Goal: Task Accomplishment & Management: Complete application form

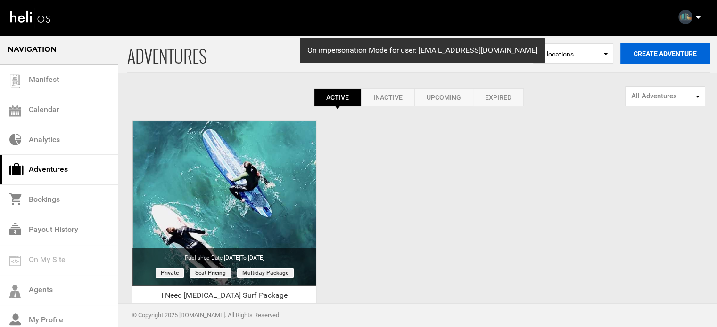
click at [650, 59] on button "Create Adventure" at bounding box center [665, 53] width 90 height 21
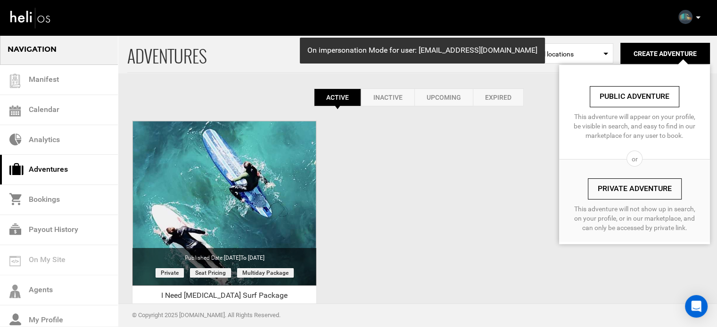
click at [639, 182] on link "Private Adventure" at bounding box center [635, 189] width 94 height 21
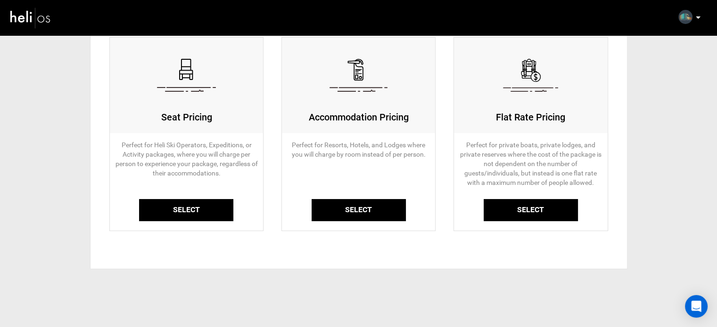
scroll to position [94, 0]
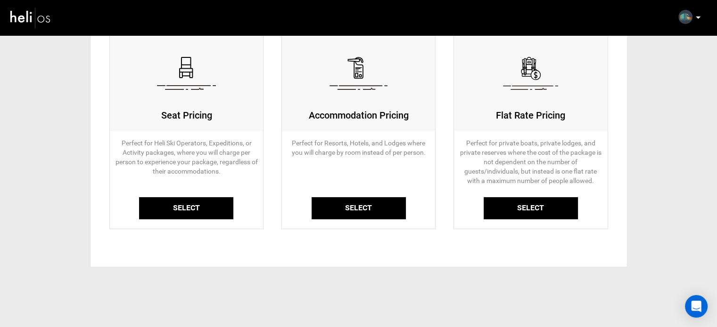
click at [182, 200] on link "Select" at bounding box center [186, 208] width 94 height 22
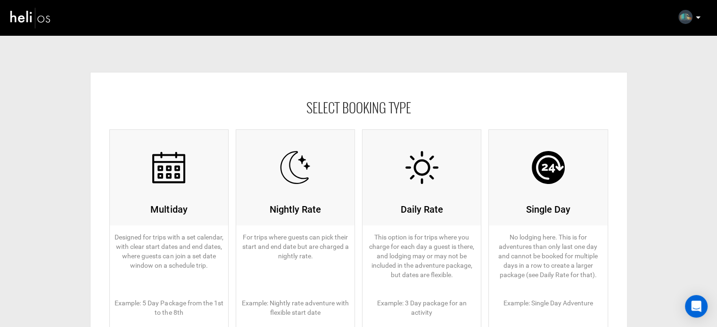
scroll to position [94, 0]
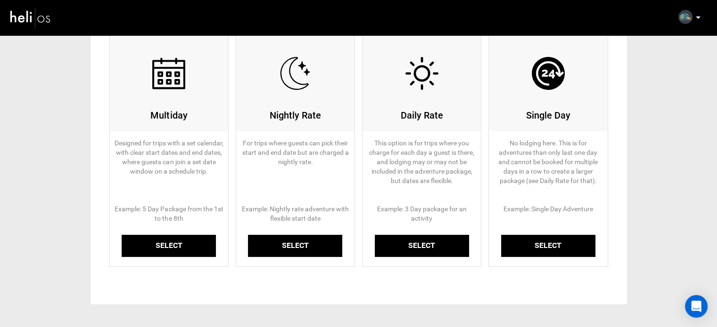
click at [177, 244] on link "Select" at bounding box center [169, 246] width 94 height 22
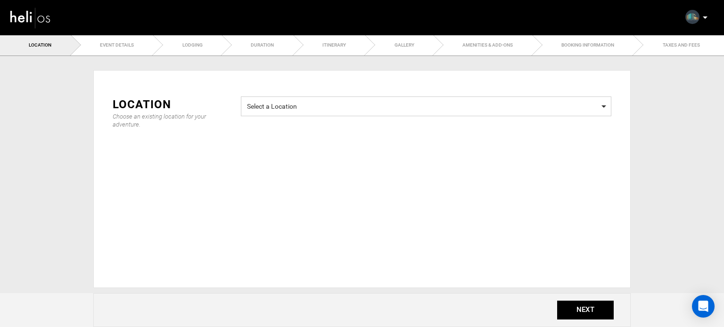
click at [288, 101] on span "Select a Location" at bounding box center [426, 105] width 358 height 12
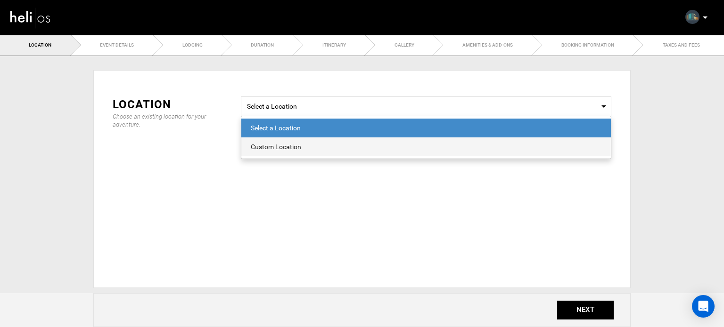
click at [279, 145] on div "Custom Location" at bounding box center [426, 146] width 351 height 9
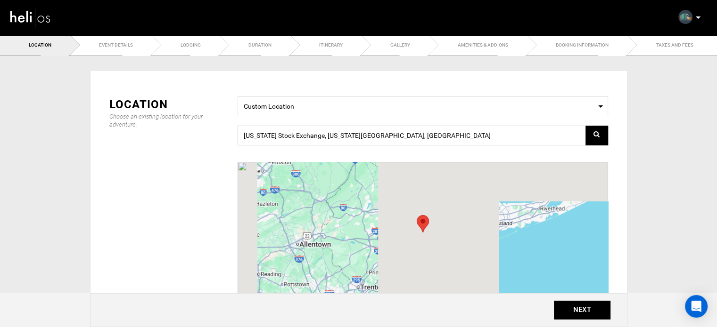
click at [333, 138] on input "New York Stock Exchange, New York, NY 10005, USA" at bounding box center [422, 136] width 370 height 20
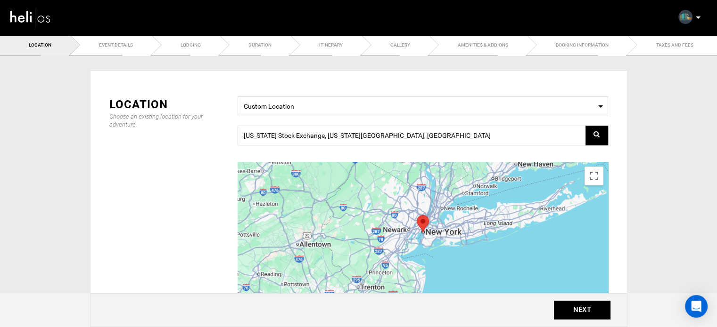
click at [333, 138] on input "New York Stock Exchange, New York, NY 10005, USA" at bounding box center [422, 136] width 370 height 20
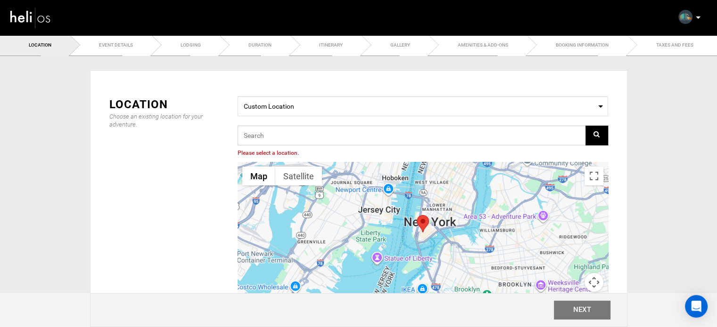
paste input "JRJX+72, [GEOGRAPHIC_DATA], [GEOGRAPHIC_DATA], [GEOGRAPHIC_DATA]"
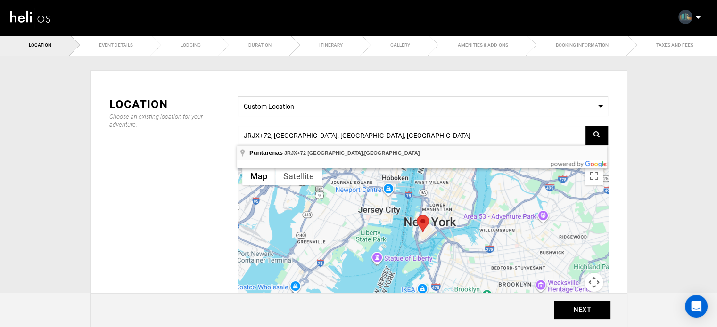
type input "JRJX+72, [GEOGRAPHIC_DATA], [GEOGRAPHIC_DATA], [GEOGRAPHIC_DATA]"
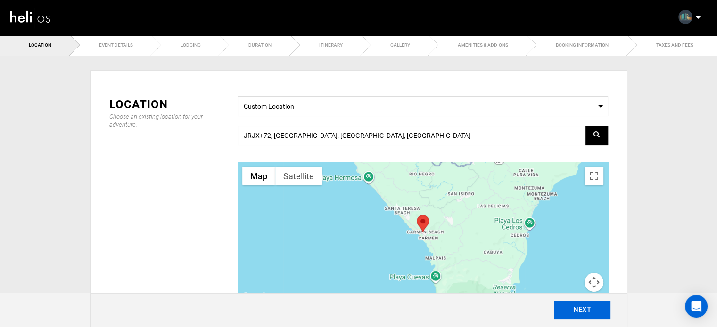
click at [595, 316] on button "NEXT" at bounding box center [582, 310] width 57 height 19
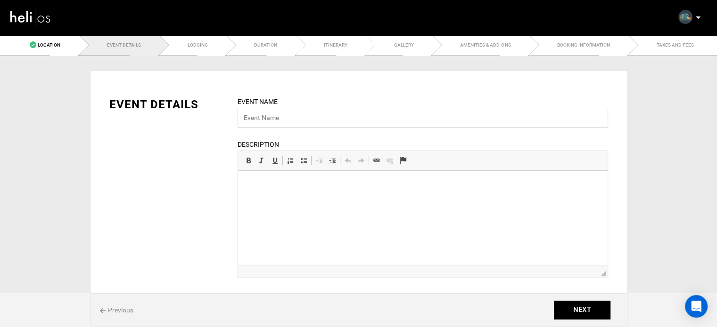
click at [276, 112] on input "text" at bounding box center [422, 118] width 370 height 20
click at [289, 120] on input "text" at bounding box center [422, 118] width 370 height 20
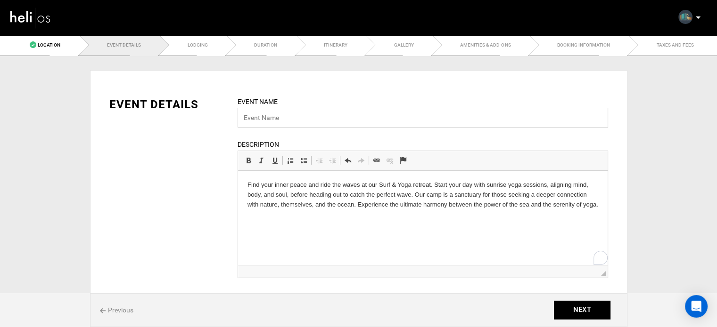
click at [271, 110] on input "text" at bounding box center [422, 118] width 370 height 20
type input "Relax Wave Surf Package"
click at [598, 206] on html "Find your inner peace and ride the waves at our Surf & Yoga retreat. Start your…" at bounding box center [421, 195] width 369 height 48
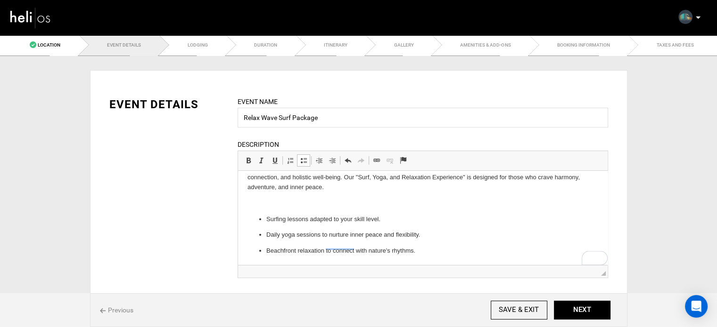
scroll to position [53, 0]
click at [270, 202] on p "​" at bounding box center [422, 204] width 351 height 10
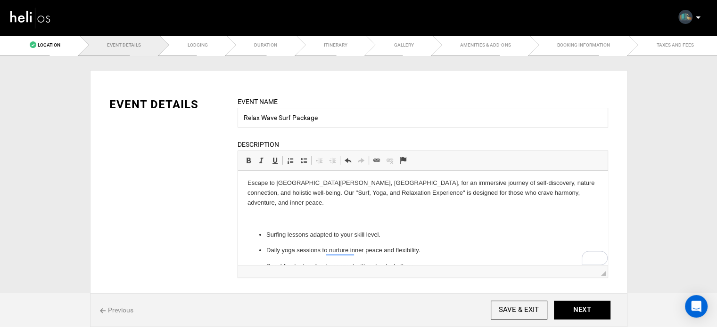
scroll to position [37, 0]
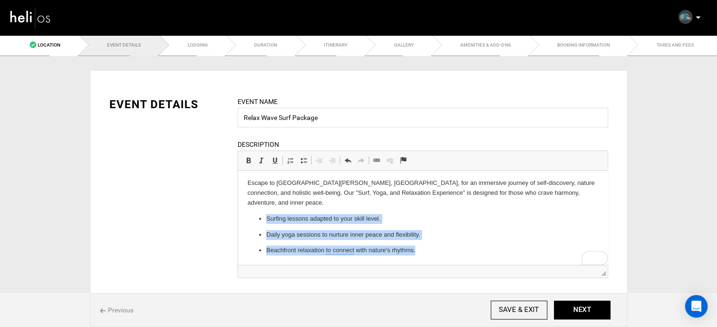
drag, startPoint x: 266, startPoint y: 216, endPoint x: 427, endPoint y: 254, distance: 165.7
click at [432, 260] on html "Find your inner peace and ride the waves at our Surf & Yoga retreat. Start your…" at bounding box center [421, 199] width 369 height 131
click at [301, 163] on span at bounding box center [304, 161] width 8 height 8
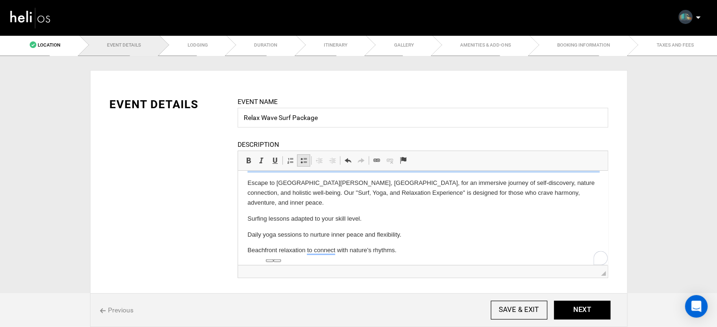
click at [301, 163] on span at bounding box center [304, 161] width 8 height 8
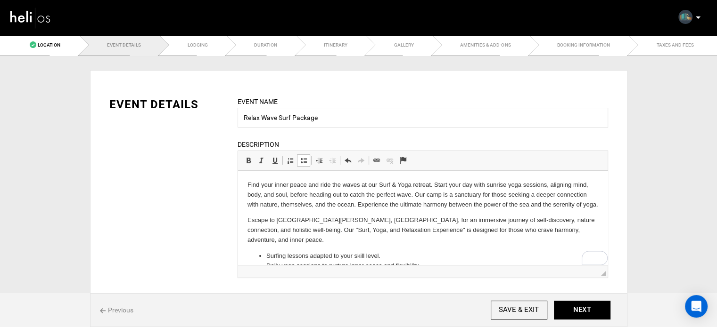
scroll to position [0, 0]
click at [289, 210] on p "Find your inner peace and ride the waves at our Surf & Yoga retreat. Start your…" at bounding box center [422, 194] width 351 height 29
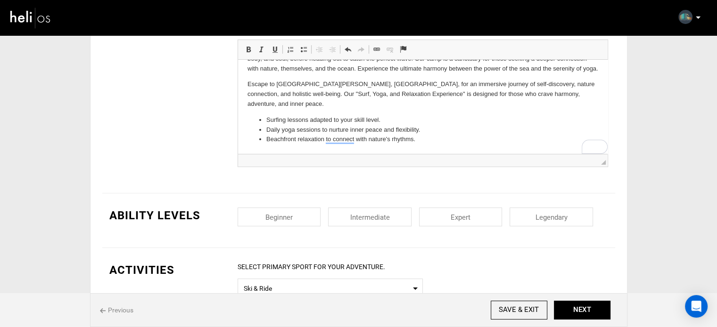
scroll to position [188, 0]
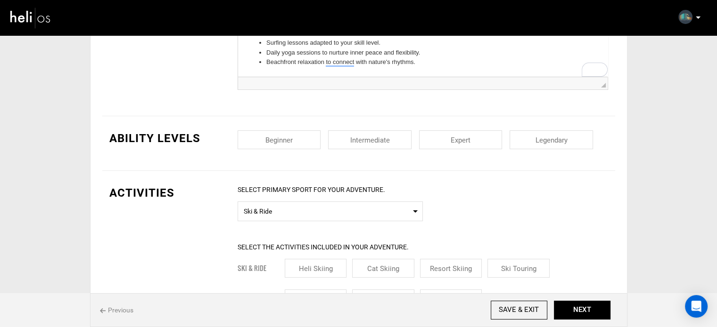
click at [286, 142] on input "checkbox" at bounding box center [278, 140] width 83 height 19
checkbox input "true"
click at [354, 139] on input "checkbox" at bounding box center [369, 140] width 83 height 19
checkbox input "true"
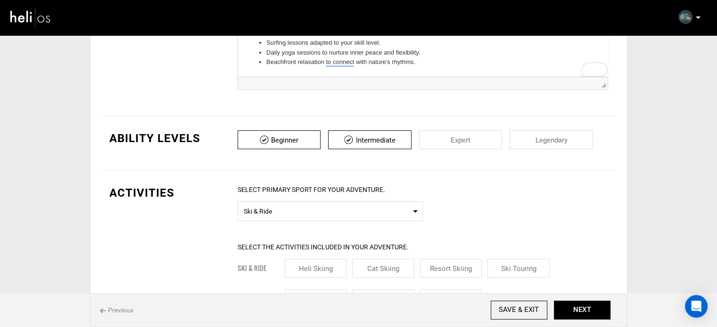
click at [462, 139] on input "checkbox" at bounding box center [460, 140] width 83 height 19
checkbox input "true"
click at [531, 133] on input "checkbox" at bounding box center [550, 140] width 83 height 19
checkbox input "true"
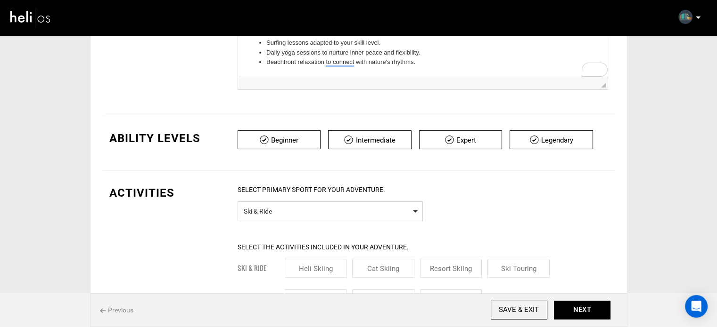
click at [305, 215] on span "Ski & Ride" at bounding box center [330, 210] width 173 height 12
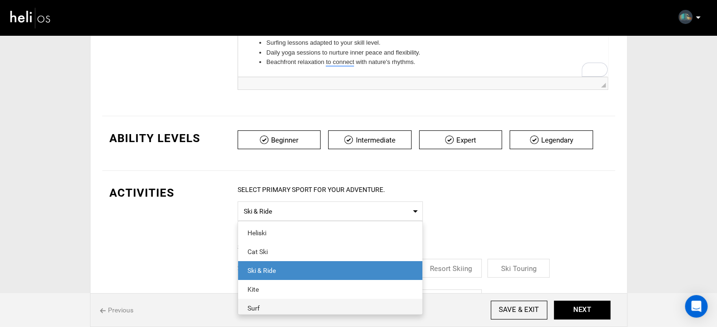
click at [267, 302] on span "Surf" at bounding box center [330, 308] width 184 height 19
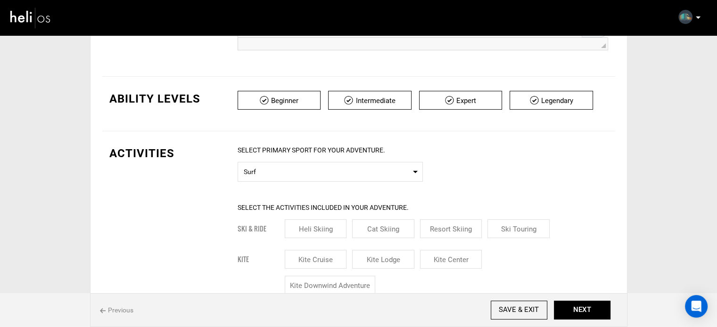
scroll to position [283, 0]
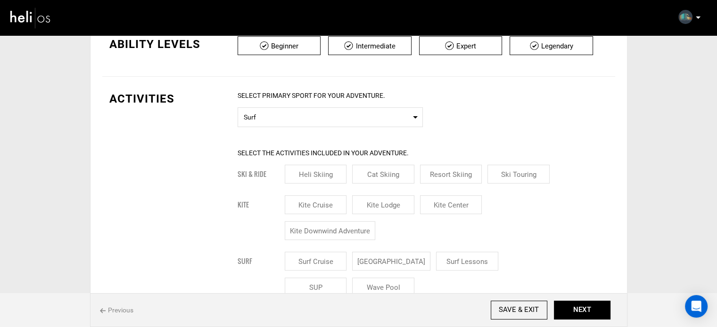
click at [378, 258] on input "[GEOGRAPHIC_DATA]" at bounding box center [391, 261] width 78 height 19
checkbox input "true"
click at [447, 254] on input "Surf Lessons" at bounding box center [478, 261] width 62 height 19
checkbox input "true"
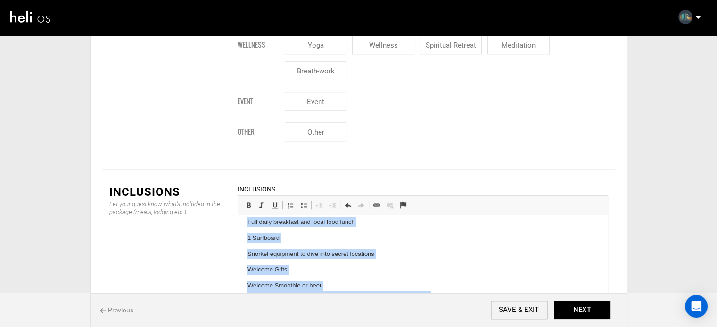
scroll to position [0, 0]
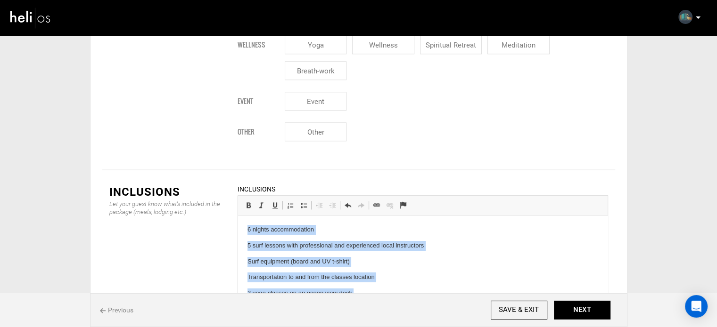
drag, startPoint x: 416, startPoint y: 293, endPoint x: 237, endPoint y: 208, distance: 198.1
click at [237, 216] on html "6 nights accommodation 5 surf lessons with professional and experienced local i…" at bounding box center [421, 307] width 369 height 182
click at [304, 202] on span at bounding box center [304, 206] width 8 height 8
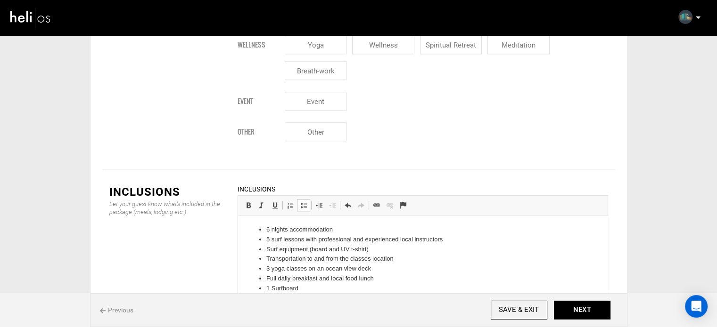
click at [347, 280] on li "Full daily breakfast and local food lunch" at bounding box center [422, 279] width 313 height 10
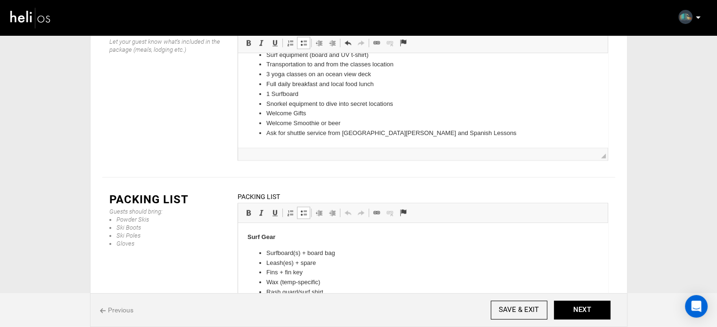
scroll to position [422, 0]
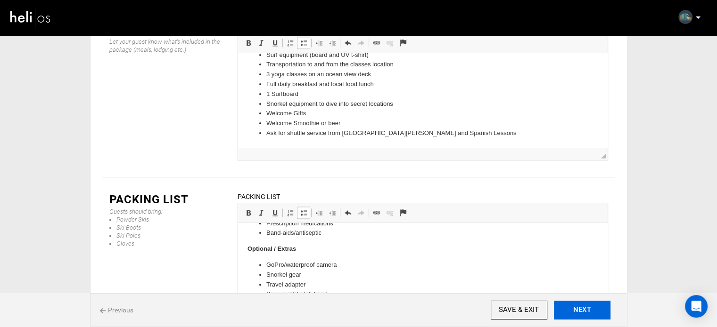
click at [589, 312] on button "NEXT" at bounding box center [582, 310] width 57 height 19
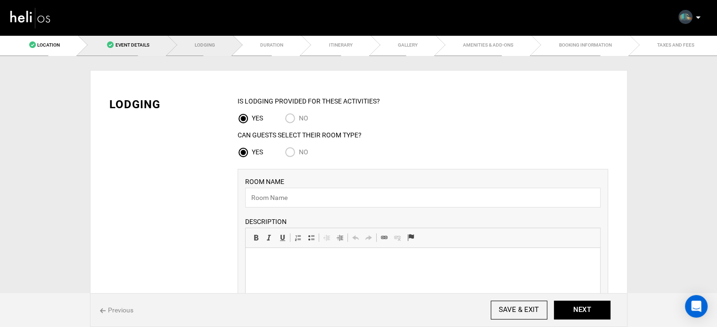
click at [138, 39] on link "Event Details" at bounding box center [122, 44] width 89 height 21
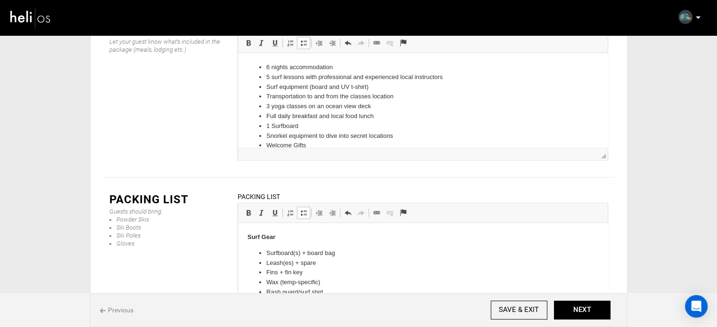
drag, startPoint x: 722, startPoint y: 52, endPoint x: 109, endPoint y: 37, distance: 612.8
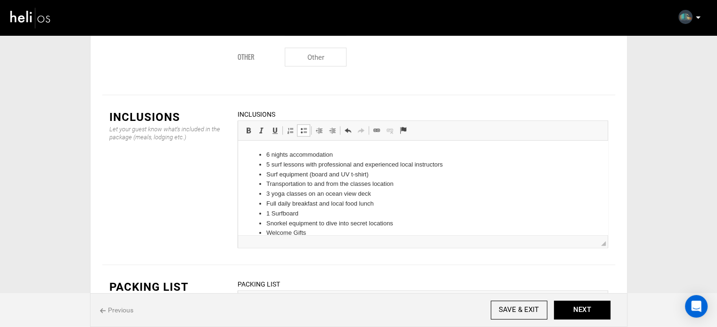
scroll to position [1246, 0]
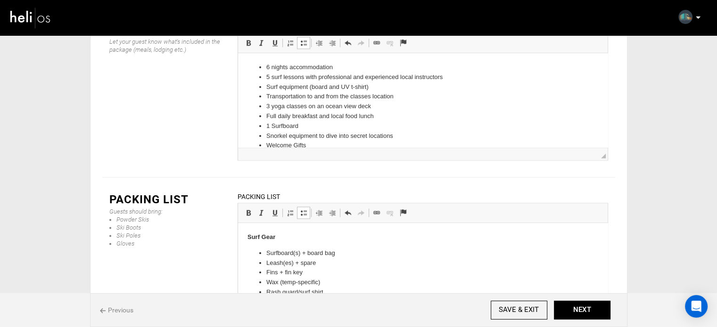
click at [281, 234] on p "To enrich screen reader interactions, please activate Accessibility in Grammarl…" at bounding box center [422, 238] width 351 height 10
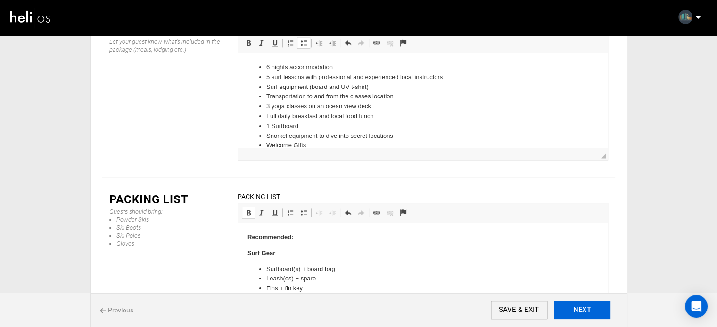
click at [584, 312] on button "NEXT" at bounding box center [582, 310] width 57 height 19
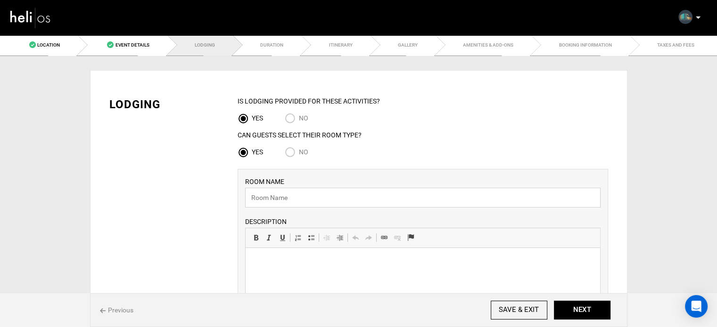
click at [271, 193] on input "text" at bounding box center [422, 198] width 355 height 20
paste input "Private suite"
type input "Private suite"
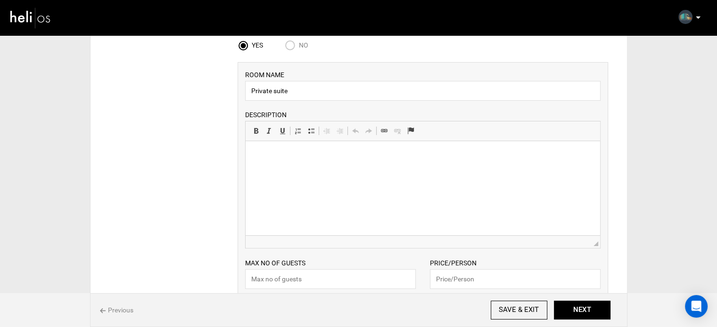
scroll to position [141, 0]
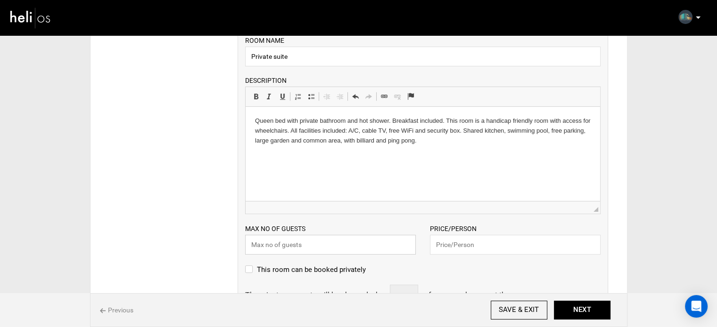
click at [299, 243] on input "text" at bounding box center [330, 245] width 171 height 20
type input "2"
click at [446, 247] on input "text" at bounding box center [515, 245] width 171 height 20
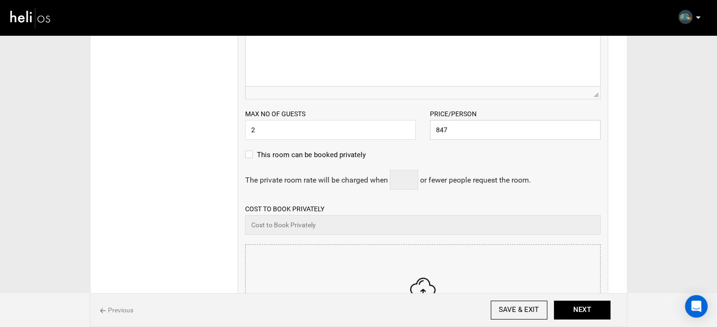
scroll to position [283, 0]
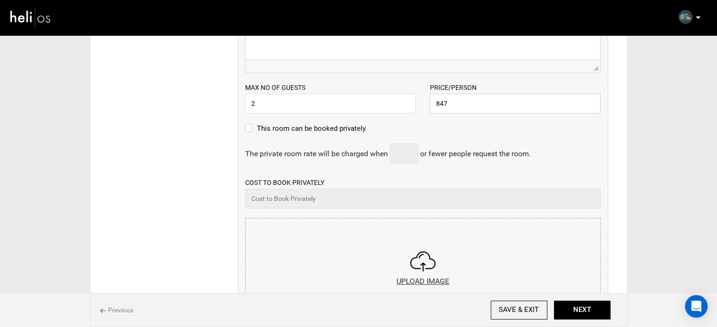
type input "847"
click at [326, 237] on input "file" at bounding box center [422, 275] width 354 height 113
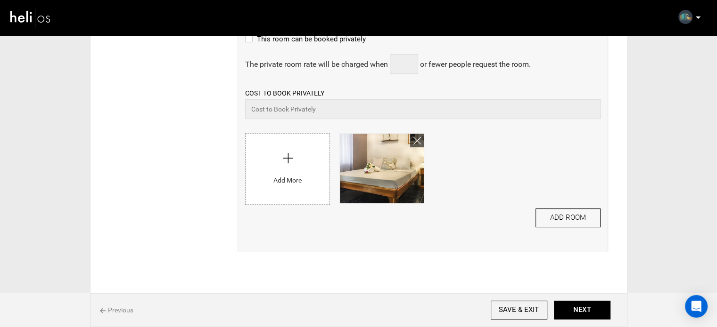
scroll to position [410, 0]
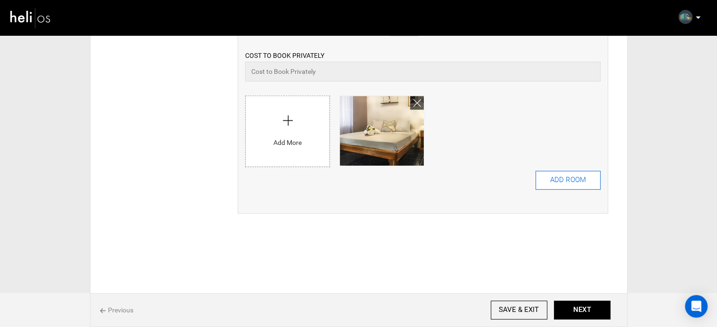
click at [581, 183] on button "ADD ROOM" at bounding box center [567, 180] width 65 height 19
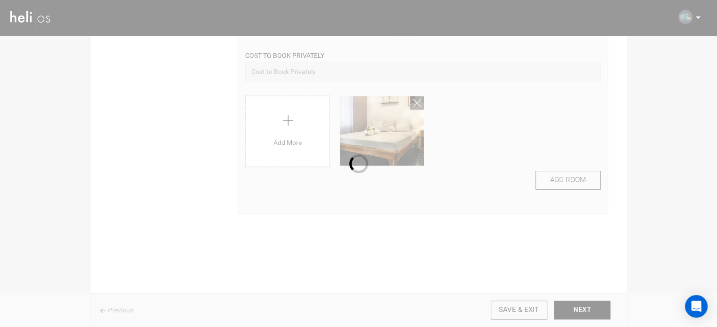
scroll to position [0, 0]
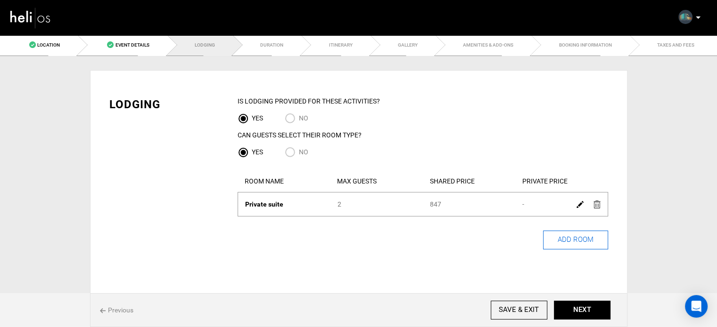
click at [548, 246] on button "ADD ROOM" at bounding box center [575, 240] width 65 height 19
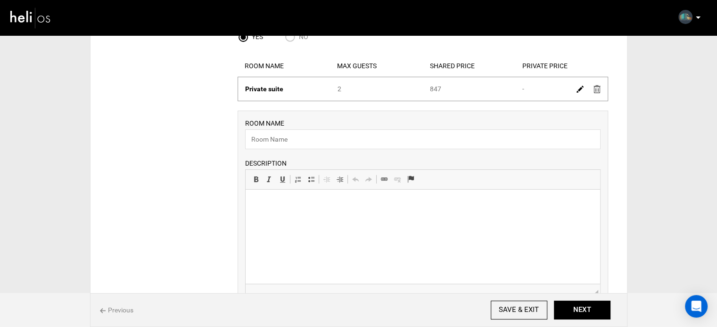
scroll to position [141, 0]
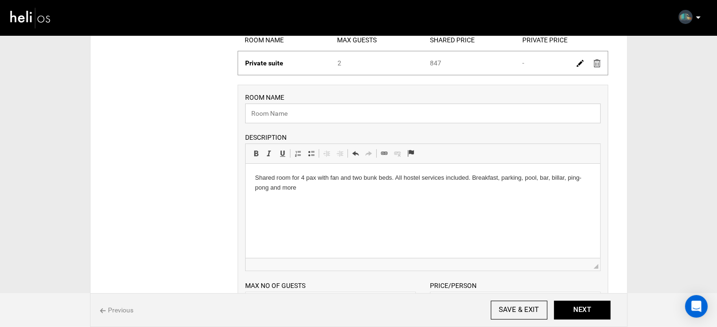
click at [296, 117] on input "text" at bounding box center [422, 114] width 355 height 20
paste input "SHARED Budget DORM for 4"
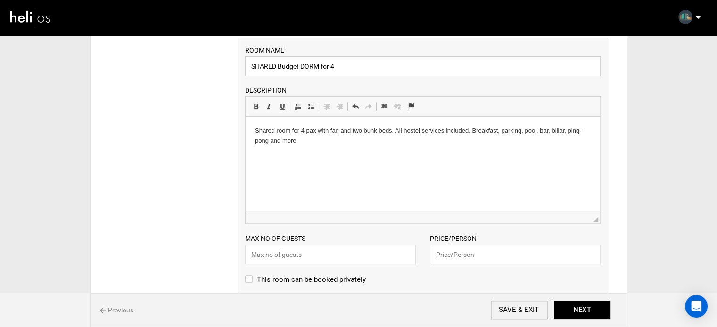
type input "SHARED Budget DORM for 4"
click at [304, 255] on input "text" at bounding box center [330, 255] width 171 height 20
type input "4"
drag, startPoint x: 450, startPoint y: 267, endPoint x: 450, endPoint y: 262, distance: 4.7
click at [450, 266] on div "ROOM NAME SHARED Budget DORM for 4 Please enter room name. DESCRIPTION Rich Tex…" at bounding box center [422, 288] width 370 height 501
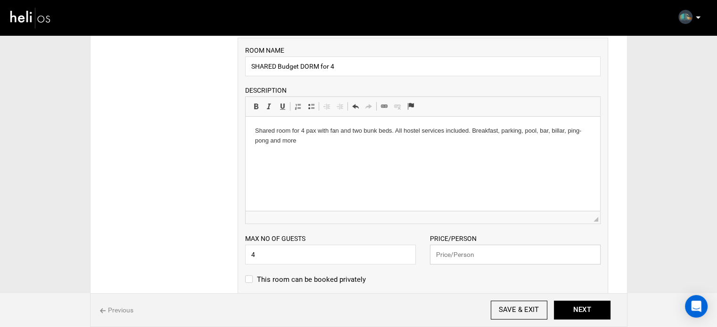
click at [451, 260] on input "text" at bounding box center [515, 255] width 171 height 20
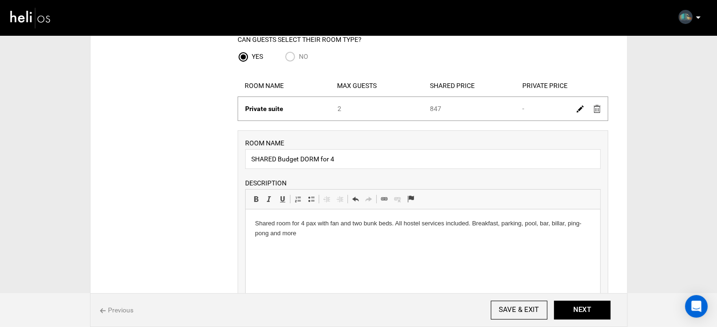
scroll to position [94, 0]
drag, startPoint x: 439, startPoint y: 108, endPoint x: 431, endPoint y: 107, distance: 8.0
click at [431, 107] on div "Shared Price 847" at bounding box center [469, 110] width 92 height 9
copy div "847"
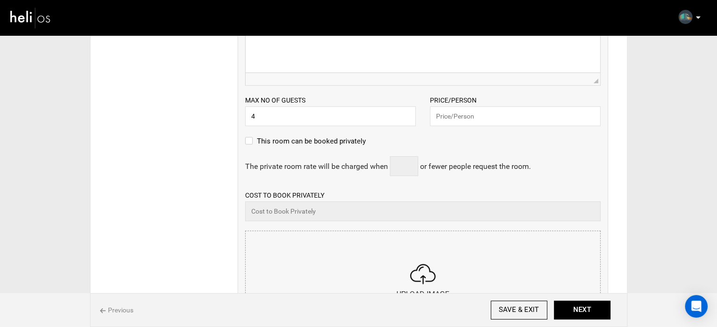
scroll to position [330, 0]
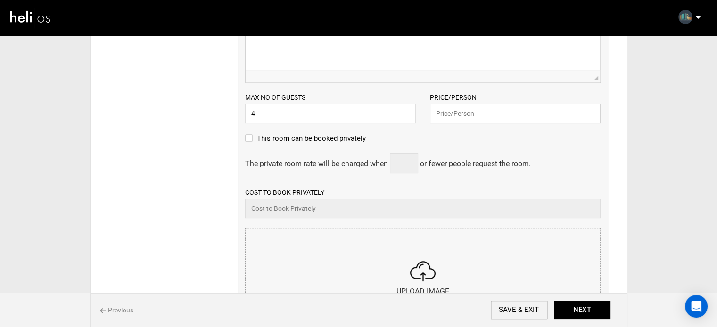
drag, startPoint x: 473, startPoint y: 110, endPoint x: 464, endPoint y: 116, distance: 11.2
click at [473, 110] on input "text" at bounding box center [515, 114] width 171 height 20
paste input "847"
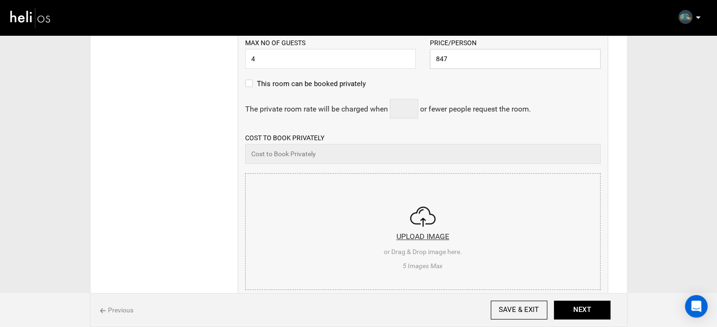
scroll to position [424, 0]
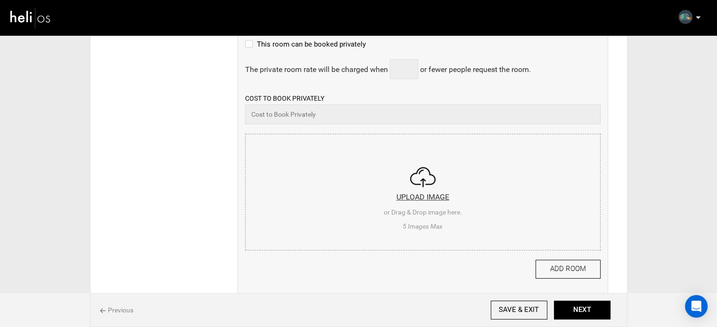
type input "847"
click at [445, 167] on input "file" at bounding box center [422, 190] width 354 height 113
type input "C:\fakepath\Screenshot 2025-09-08 223346.png"
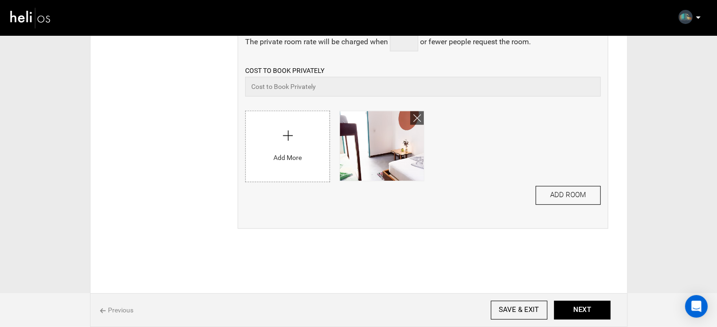
scroll to position [467, 0]
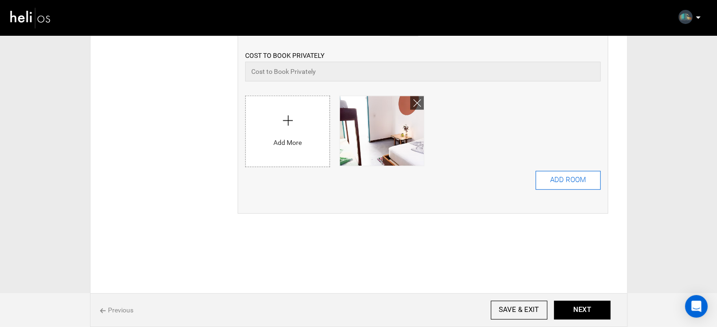
click at [555, 177] on button "ADD ROOM" at bounding box center [567, 180] width 65 height 19
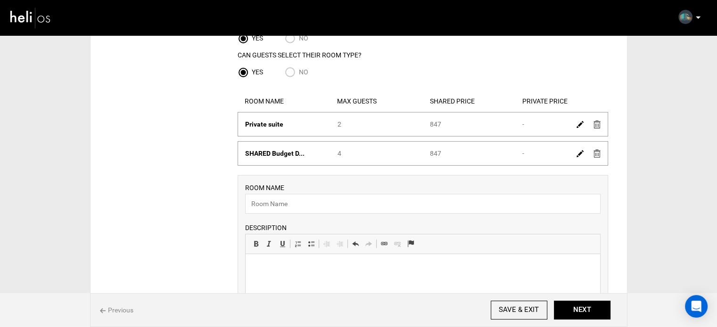
scroll to position [94, 0]
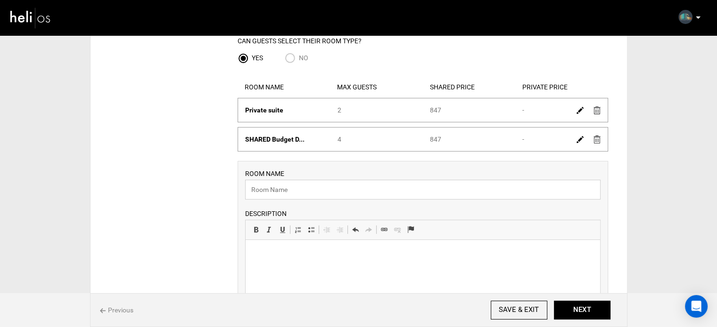
click at [296, 190] on input "text" at bounding box center [422, 190] width 355 height 20
click at [278, 269] on html at bounding box center [422, 254] width 354 height 29
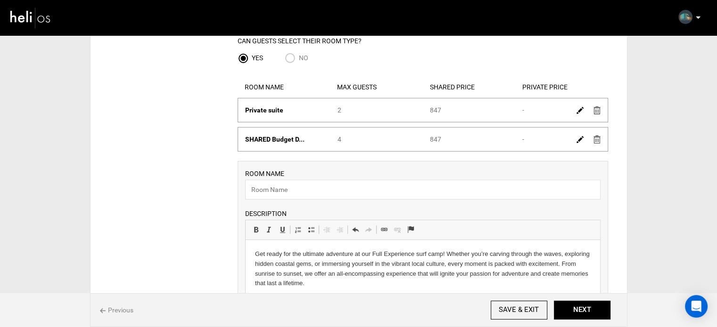
click at [279, 180] on div "ROOM NAME Please enter room name. DESCRIPTION Rich Text Editor, editor20 Editor…" at bounding box center [422, 258] width 355 height 179
click at [277, 187] on input "text" at bounding box center [422, 190] width 355 height 20
paste input "[DEMOGRAPHIC_DATA] dorm"
type input "[DEMOGRAPHIC_DATA] dorm"
click at [275, 252] on p "Get ready for the ultimate adventure at our Full Experience surf camp! Whether …" at bounding box center [421, 269] width 335 height 39
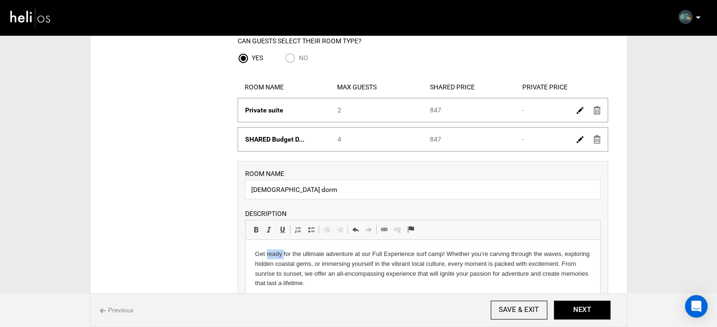
click at [275, 252] on p "Get ready for the ultimate adventure at our Full Experience surf camp! Whether …" at bounding box center [421, 269] width 335 height 39
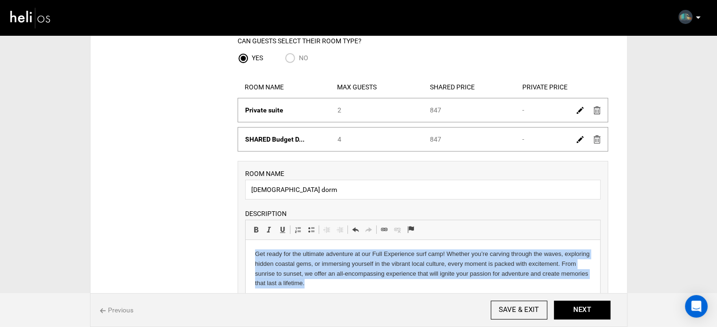
click at [275, 252] on p "Get ready for the ultimate adventure at our Full Experience surf camp! Whether …" at bounding box center [421, 269] width 335 height 39
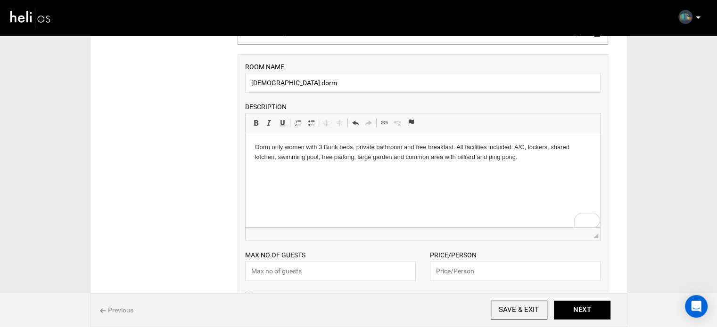
scroll to position [283, 0]
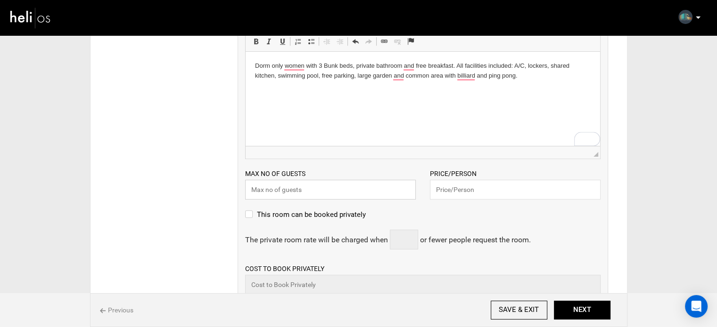
click at [294, 197] on input "text" at bounding box center [330, 190] width 171 height 20
type input "5"
type input "6"
click at [466, 191] on input "text" at bounding box center [515, 190] width 171 height 20
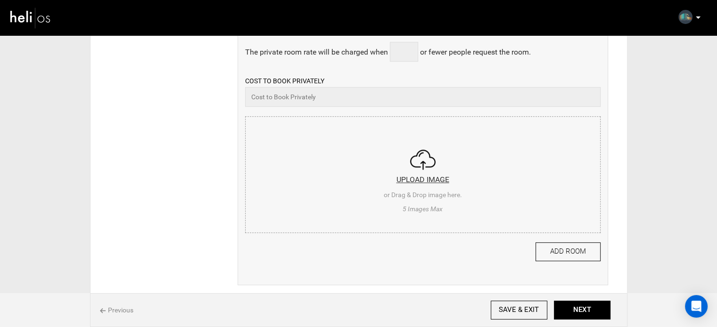
scroll to position [471, 0]
type input "847"
click at [462, 189] on input "file" at bounding box center [422, 172] width 354 height 113
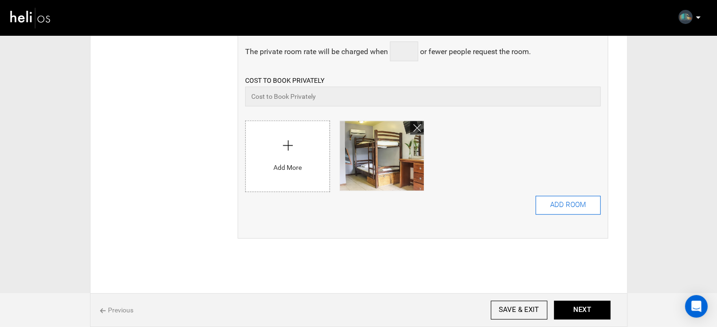
click at [577, 201] on button "ADD ROOM" at bounding box center [567, 205] width 65 height 19
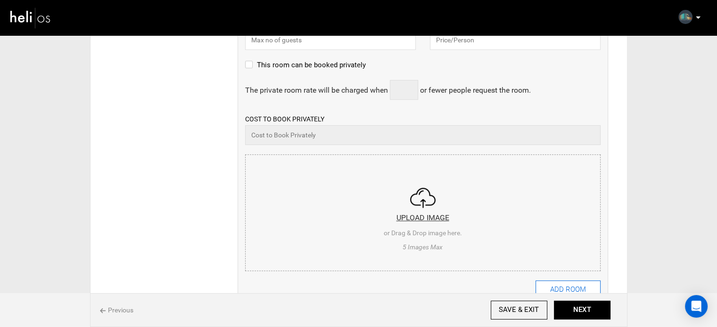
scroll to position [0, 0]
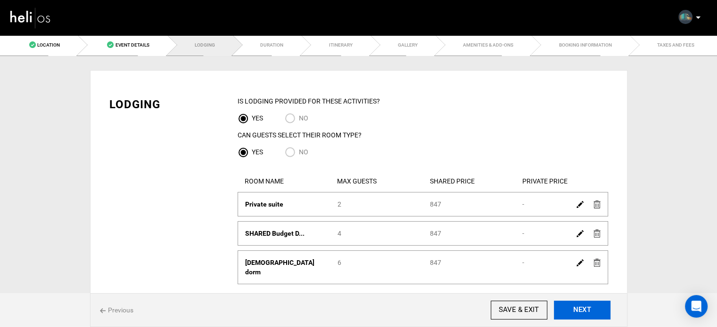
click at [588, 312] on button "NEXT" at bounding box center [582, 310] width 57 height 19
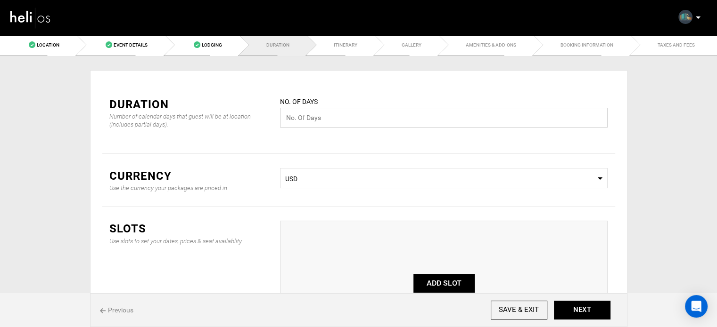
click at [290, 109] on input "text" at bounding box center [443, 118] width 327 height 20
type input "7"
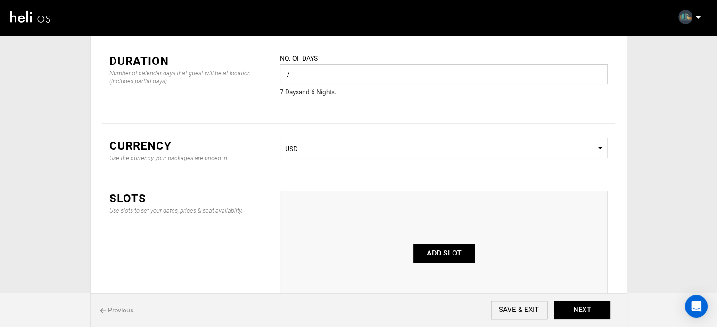
scroll to position [94, 0]
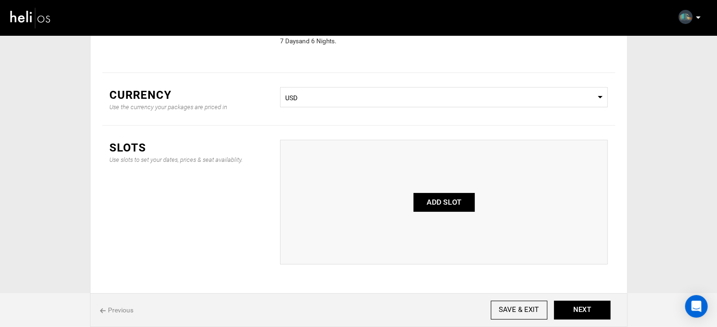
click at [444, 206] on button "ADD SLOT" at bounding box center [443, 202] width 61 height 19
type input "0"
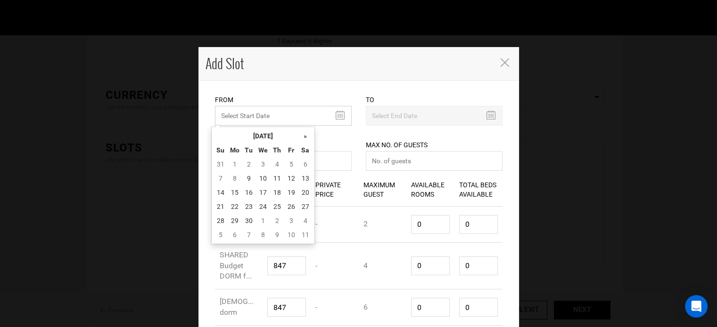
click at [243, 112] on input "MINIMUM NUMBER OF NIGHTS" at bounding box center [283, 116] width 137 height 20
click at [261, 135] on th "September 2025" at bounding box center [263, 136] width 71 height 14
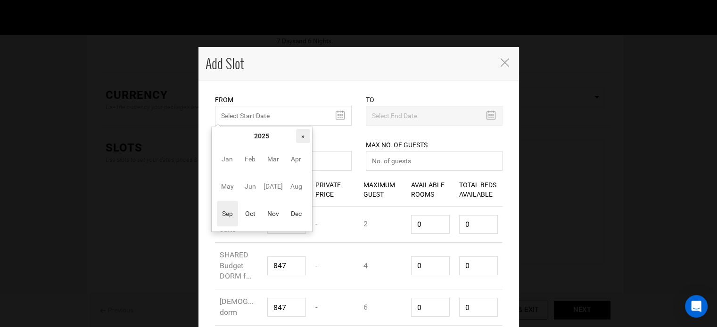
click at [298, 137] on th "»" at bounding box center [303, 136] width 14 height 14
click at [250, 216] on span "Oct" at bounding box center [249, 213] width 21 height 25
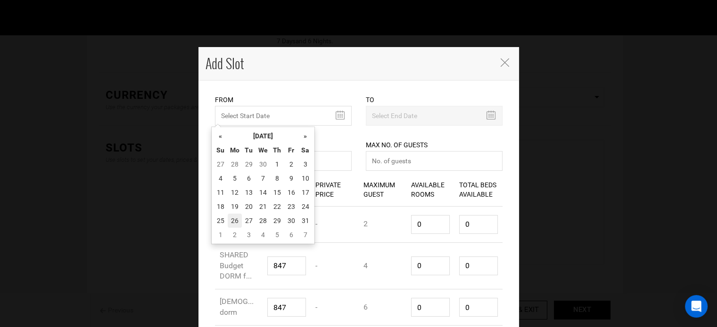
click at [237, 218] on td "26" at bounding box center [235, 221] width 14 height 14
type input "[DATE]"
type input "11/01/2026"
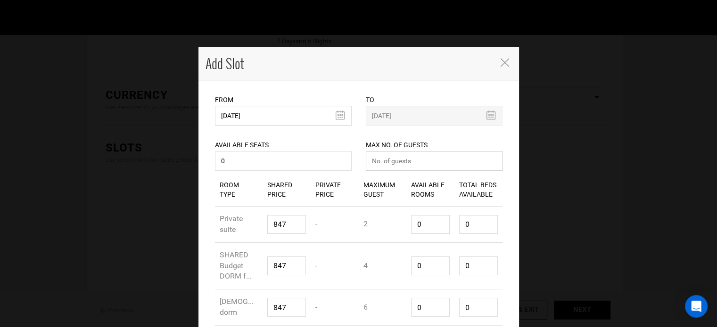
click at [407, 162] on input "number" at bounding box center [434, 161] width 137 height 20
type input "0"
drag, startPoint x: 416, startPoint y: 222, endPoint x: 451, endPoint y: 228, distance: 35.7
click at [451, 228] on div "Room Type Private suite Shared Price 847 Private Price - Maximum Guest 2 Availa…" at bounding box center [358, 225] width 287 height 36
click at [417, 225] on input "0" at bounding box center [430, 224] width 39 height 19
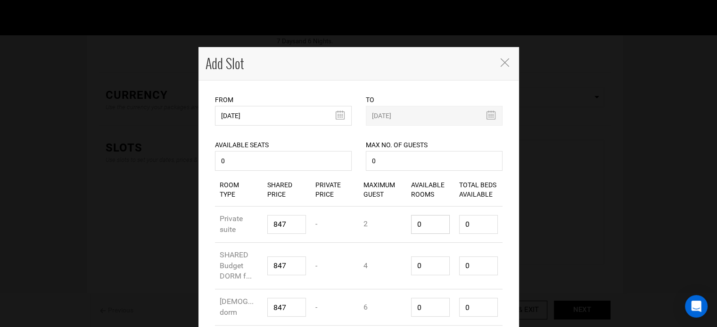
type input "01"
type input "2"
drag, startPoint x: 422, startPoint y: 225, endPoint x: 397, endPoint y: 229, distance: 25.3
click at [393, 224] on div "Room Type Private suite Shared Price 847 Private Price - Maximum Guest 2 Availa…" at bounding box center [358, 225] width 287 height 36
type input "1"
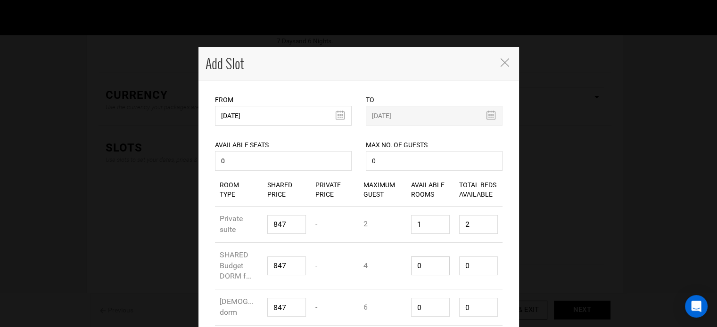
drag, startPoint x: 411, startPoint y: 264, endPoint x: 416, endPoint y: 273, distance: 10.8
click at [406, 264] on div "Available Rooms 0" at bounding box center [430, 266] width 48 height 33
type input "1"
type input "4"
type input "1"
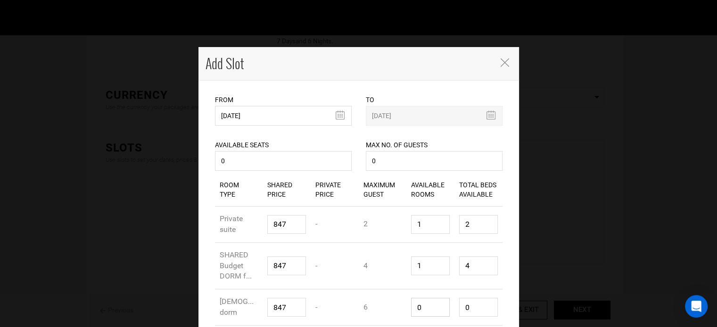
drag, startPoint x: 422, startPoint y: 305, endPoint x: 402, endPoint y: 297, distance: 22.0
click at [401, 303] on div "Room Type Female dorm Shared Price 847 Private Price - Maximum Guest 6 Availabl…" at bounding box center [358, 308] width 287 height 36
type input "1"
type input "6"
type input "1"
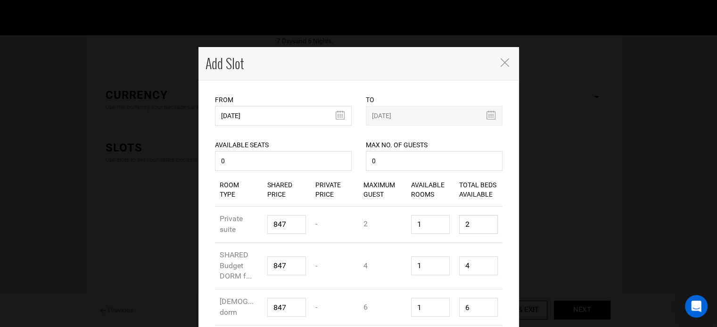
drag, startPoint x: 470, startPoint y: 226, endPoint x: 454, endPoint y: 231, distance: 16.5
click at [454, 229] on div "Total Beds Available 2" at bounding box center [478, 224] width 48 height 33
type input "1"
drag, startPoint x: 471, startPoint y: 273, endPoint x: 462, endPoint y: 283, distance: 13.7
click at [454, 268] on div "Total Beds Available 4" at bounding box center [478, 266] width 48 height 33
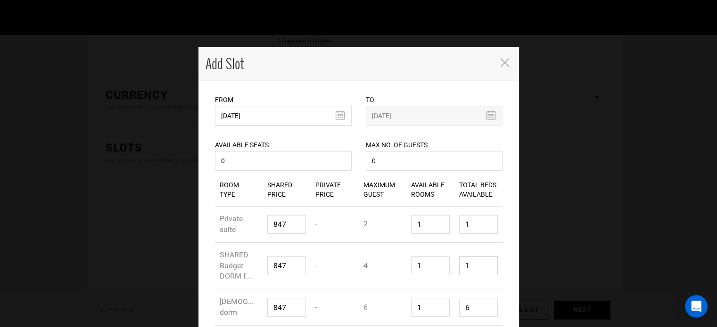
type input "1"
drag, startPoint x: 459, startPoint y: 310, endPoint x: 441, endPoint y: 296, distance: 23.6
click at [446, 305] on div "Room Type Female dorm Shared Price 847 Private Price - Maximum Guest 6 Availabl…" at bounding box center [358, 308] width 287 height 36
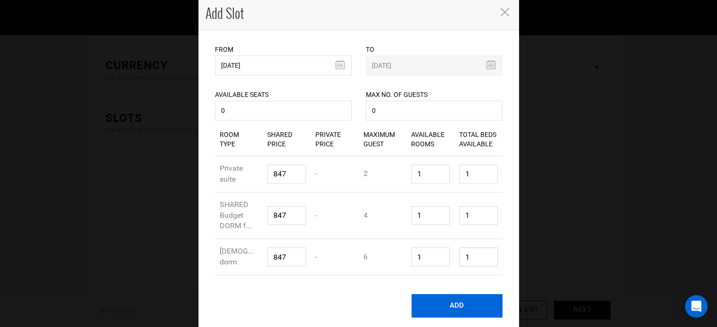
scroll to position [126, 0]
type input "1"
click at [456, 302] on button "ADD" at bounding box center [456, 306] width 91 height 24
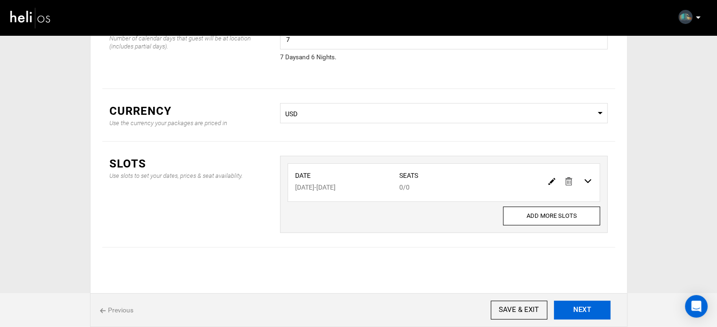
click at [584, 309] on button "NEXT" at bounding box center [582, 310] width 57 height 19
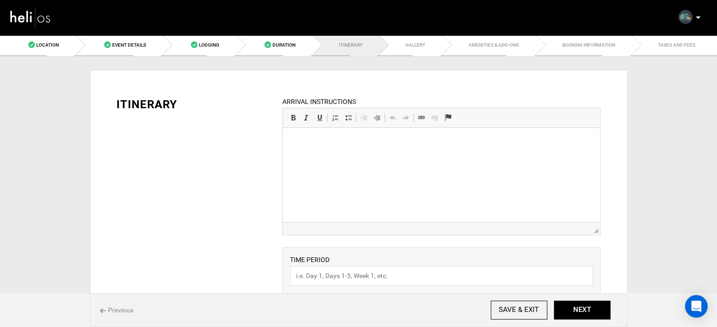
click at [290, 153] on html at bounding box center [441, 142] width 317 height 29
click at [349, 157] on html at bounding box center [441, 142] width 317 height 29
click at [311, 156] on html at bounding box center [441, 142] width 317 height 29
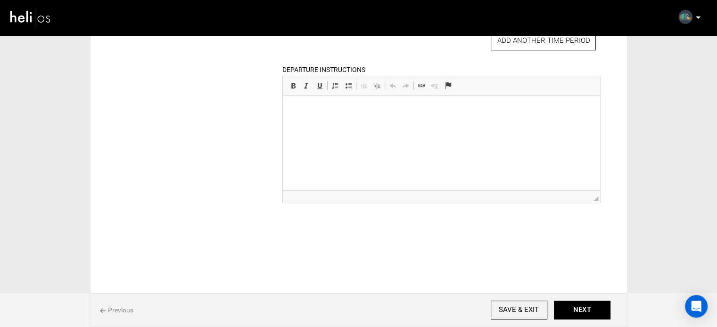
scroll to position [438, 0]
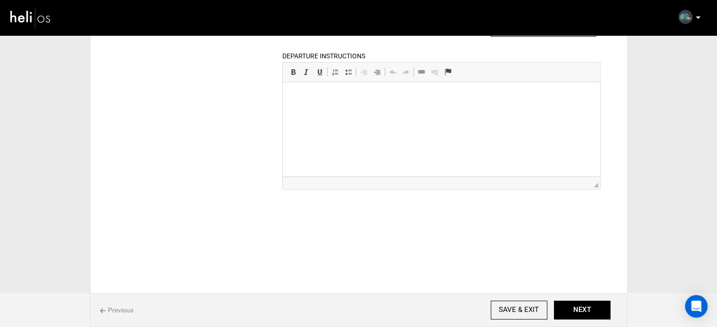
click at [319, 111] on html at bounding box center [441, 96] width 317 height 29
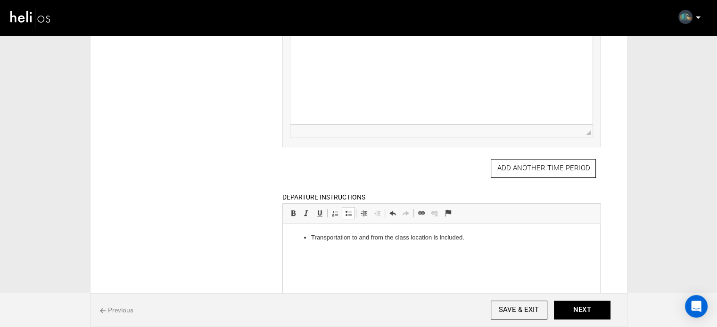
scroll to position [108, 0]
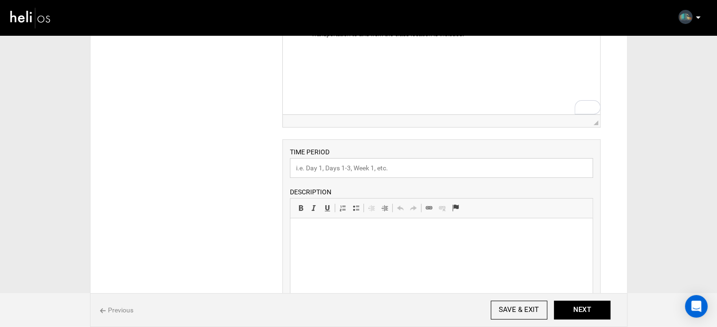
click at [319, 169] on input "text" at bounding box center [441, 168] width 303 height 20
paste input "Other Activities"
type input "Other Activities"
click at [330, 247] on html at bounding box center [441, 233] width 302 height 29
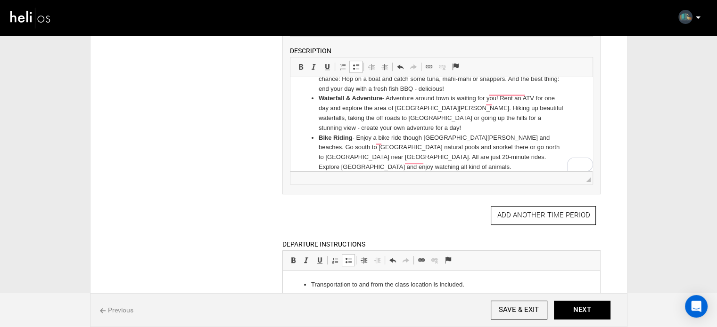
scroll to position [0, 0]
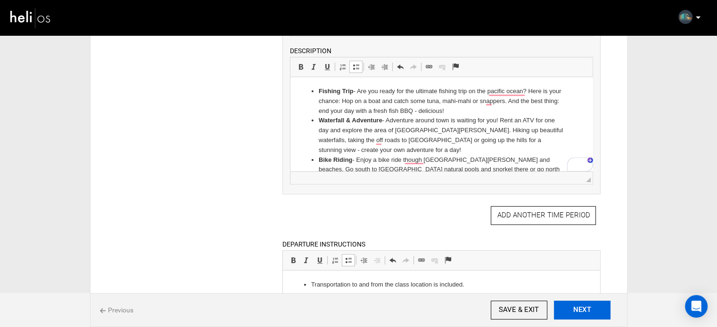
click at [590, 316] on button "NEXT" at bounding box center [582, 310] width 57 height 19
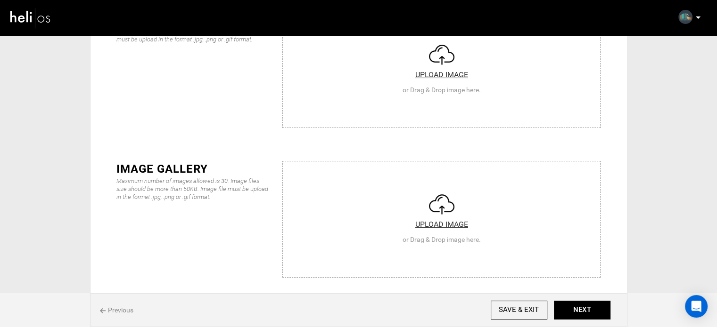
scroll to position [141, 0]
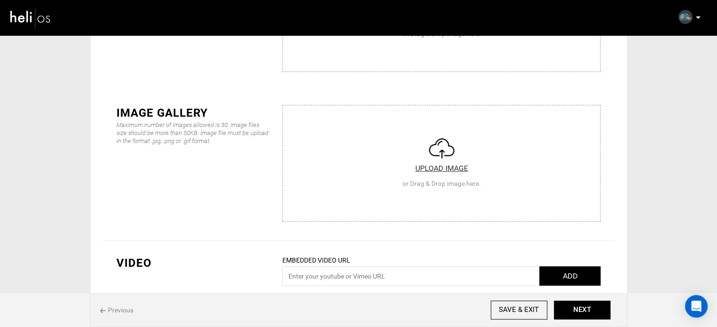
click at [414, 180] on input "file" at bounding box center [441, 162] width 317 height 113
click at [403, 55] on input "file" at bounding box center [441, 12] width 317 height 113
type input "C:\fakepath\Screenshot 2025-09-08 230820.png"
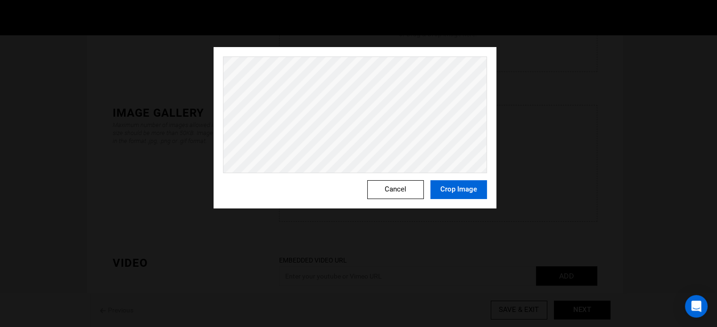
click at [479, 194] on button "Crop Image" at bounding box center [458, 189] width 57 height 19
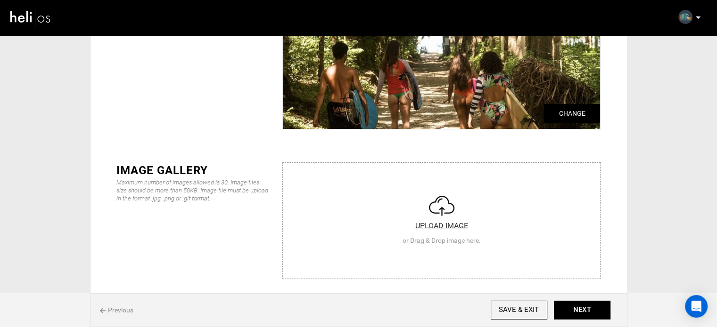
scroll to position [141, 0]
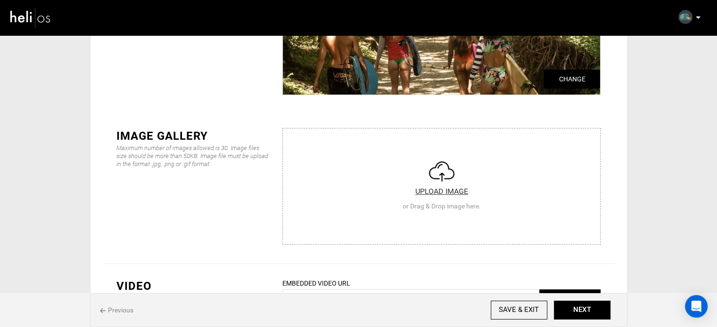
click at [385, 185] on input "file" at bounding box center [441, 185] width 317 height 113
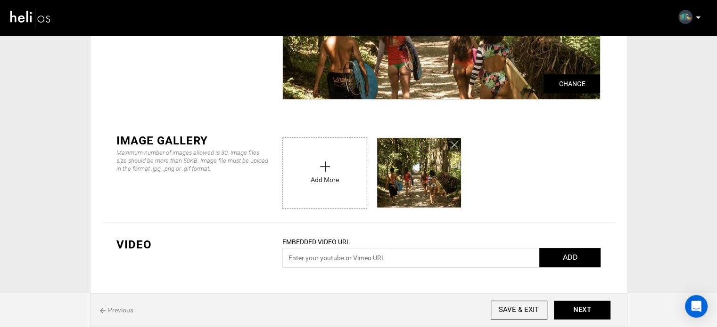
click at [329, 188] on input "file" at bounding box center [325, 171] width 84 height 66
type input "C:\fakepath\471191516_18364193473141589_3346782102705171109_n.jpg"
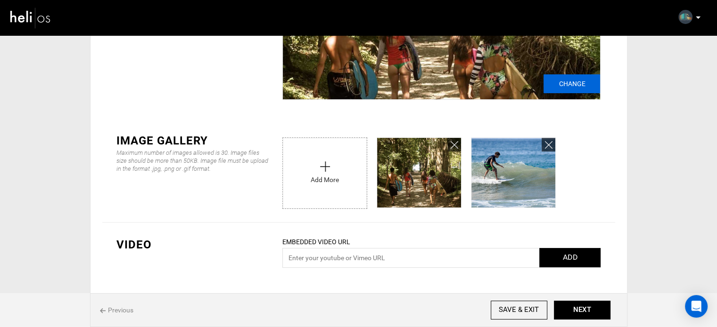
click at [581, 75] on input "Change" at bounding box center [571, 83] width 57 height 19
type input "C:\fakepath\Screenshot 2025-09-08 230954.png"
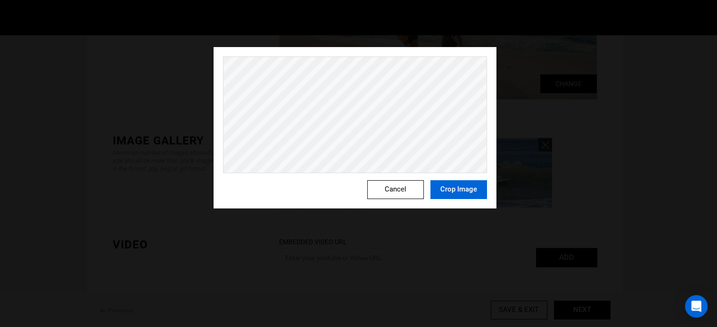
click at [473, 195] on button "Crop Image" at bounding box center [458, 189] width 57 height 19
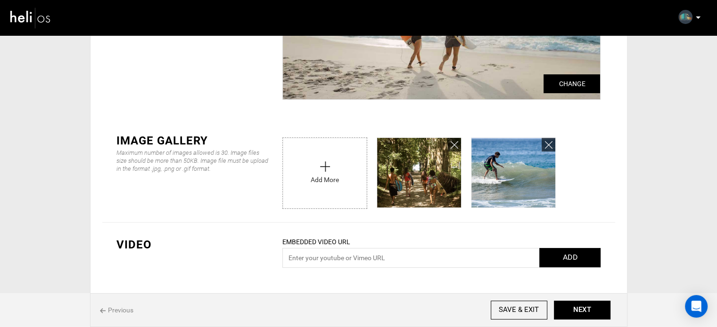
click at [355, 193] on input "file" at bounding box center [325, 171] width 84 height 66
type input "C:\fakepath\Screenshot 2025-09-08 225234.png"
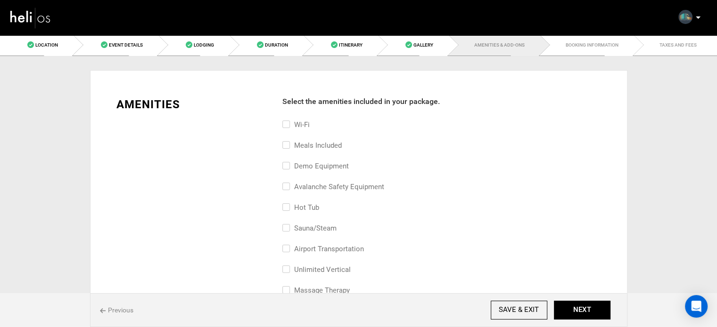
click at [310, 147] on label "Meals included" at bounding box center [311, 145] width 59 height 11
click at [288, 147] on input "Meals included" at bounding box center [285, 150] width 6 height 21
checkbox input "true"
click at [299, 124] on label "Wi-Fi" at bounding box center [295, 124] width 27 height 11
click at [288, 124] on input "Wi-Fi" at bounding box center [285, 129] width 6 height 21
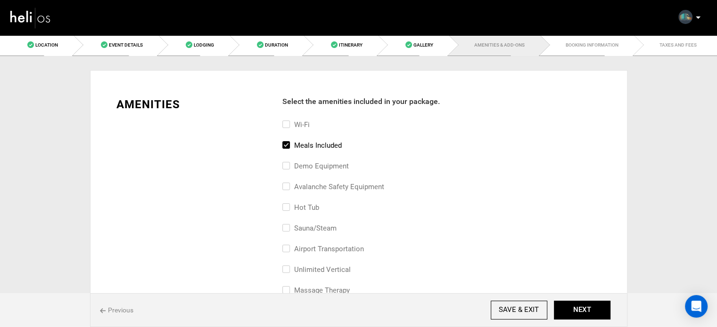
checkbox input "true"
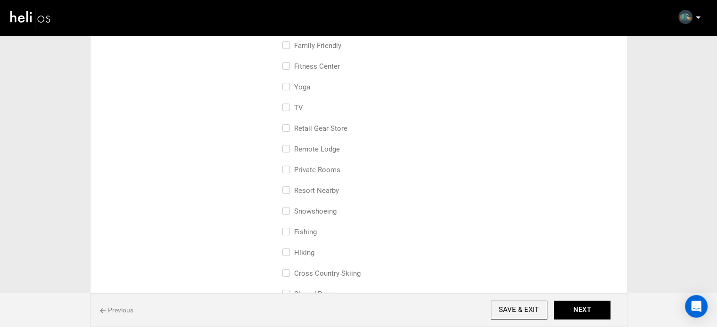
scroll to position [471, 0]
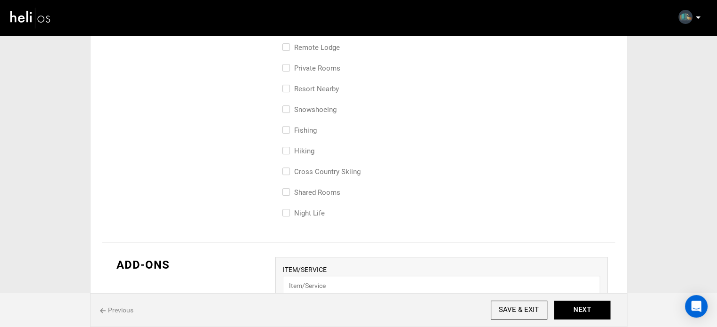
click at [309, 90] on label "resort nearby" at bounding box center [310, 88] width 57 height 11
click at [288, 90] on input "resort nearby" at bounding box center [285, 93] width 6 height 21
checkbox input "true"
click at [309, 67] on label "Private Rooms" at bounding box center [311, 68] width 58 height 11
click at [288, 67] on input "Private Rooms" at bounding box center [285, 73] width 6 height 21
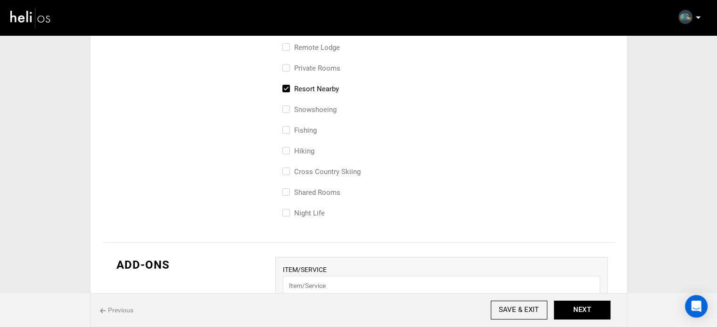
checkbox input "true"
click at [305, 93] on label "resort nearby" at bounding box center [310, 88] width 57 height 11
click at [288, 93] on input "resort nearby" at bounding box center [285, 93] width 6 height 21
checkbox input "false"
click at [307, 193] on label "Shared Rooms" at bounding box center [311, 192] width 58 height 11
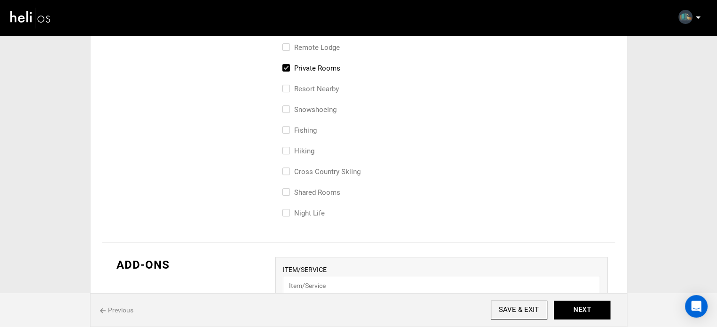
click at [288, 193] on input "Shared Rooms" at bounding box center [285, 197] width 6 height 21
checkbox input "true"
click at [573, 311] on button "NEXT" at bounding box center [582, 310] width 57 height 19
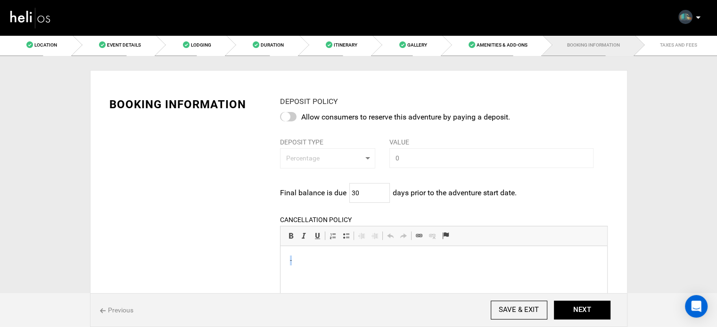
drag, startPoint x: 319, startPoint y: 259, endPoint x: 276, endPoint y: 260, distance: 42.9
click at [280, 260] on html "-" at bounding box center [443, 260] width 327 height 29
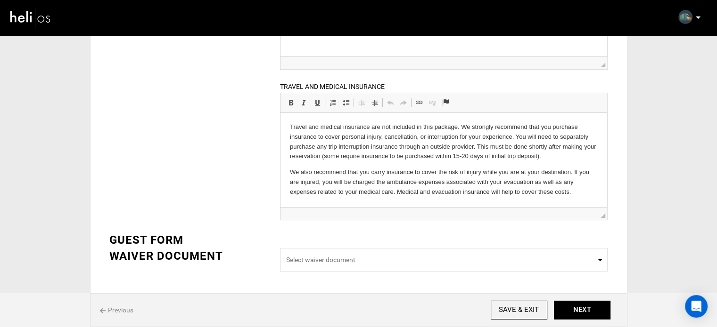
scroll to position [270, 0]
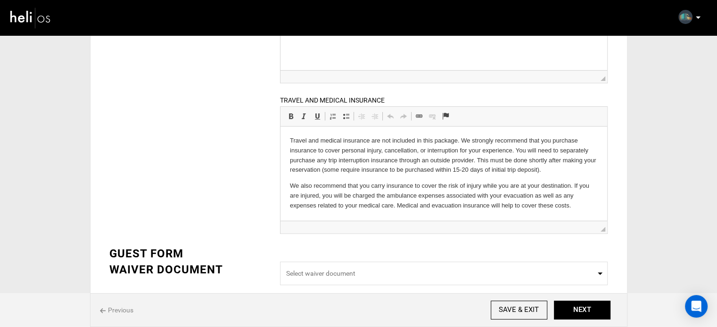
drag, startPoint x: 288, startPoint y: 139, endPoint x: 579, endPoint y: 216, distance: 300.7
click at [579, 216] on html "Travel and medical insurance are not included in this package. We strongly reco…" at bounding box center [443, 173] width 327 height 94
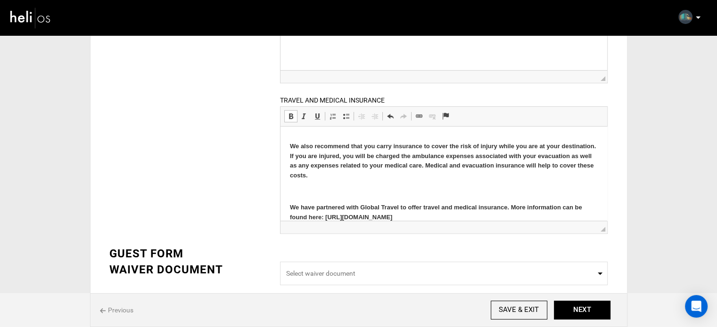
click at [327, 188] on p at bounding box center [444, 192] width 308 height 10
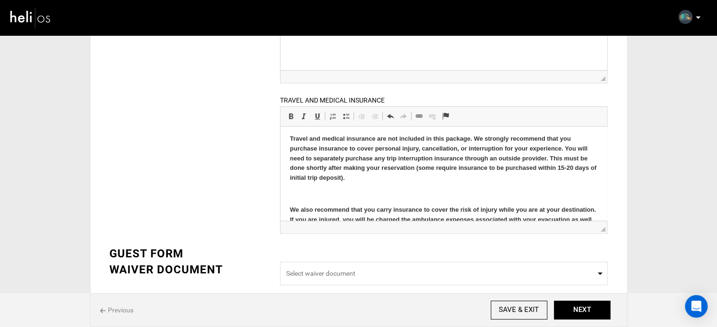
scroll to position [0, 0]
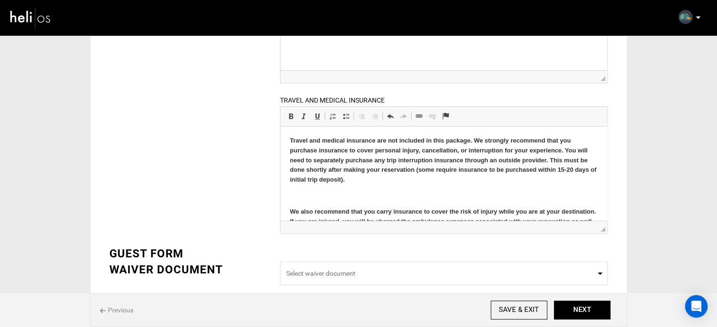
click at [325, 184] on p "Travel and medical insurance are not included in this package. We strongly reco…" at bounding box center [444, 160] width 308 height 49
click at [322, 189] on body "Travel and medical insurance are not included in this package. We strongly reco…" at bounding box center [444, 204] width 308 height 136
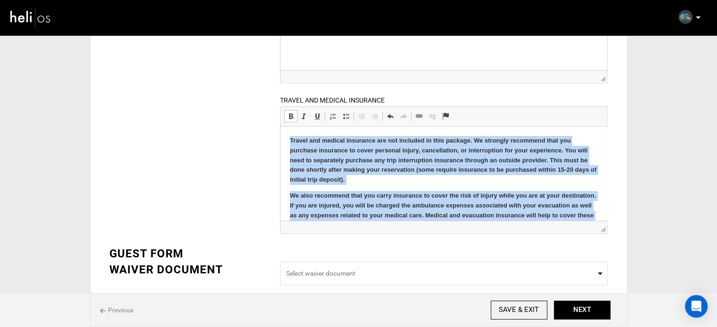
scroll to position [45, 0]
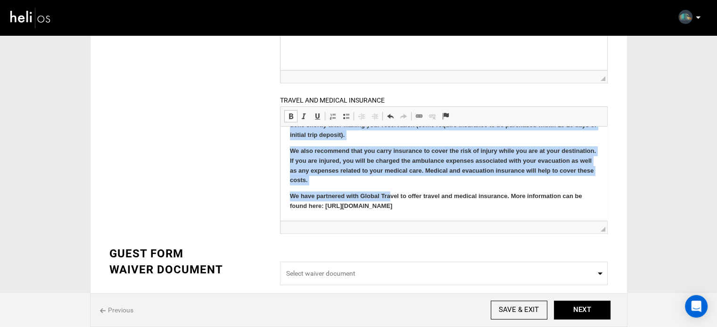
drag, startPoint x: 289, startPoint y: 139, endPoint x: 495, endPoint y: 229, distance: 224.9
click at [495, 221] on html "Travel and medical insurance are not included in this package. We strongly reco…" at bounding box center [443, 151] width 327 height 139
click at [290, 115] on span at bounding box center [291, 117] width 8 height 8
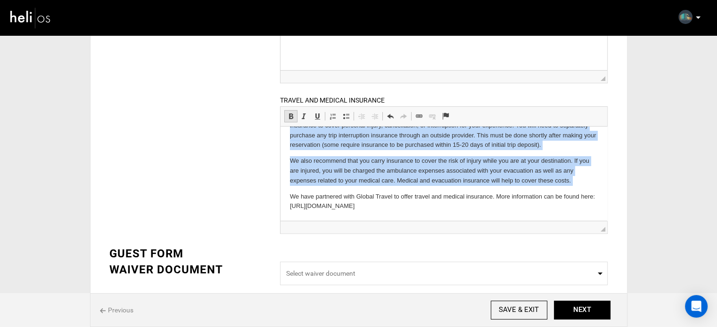
scroll to position [25, 0]
click at [453, 215] on html "Travel and medical insurance are not included in this package. We strongly reco…" at bounding box center [443, 160] width 327 height 119
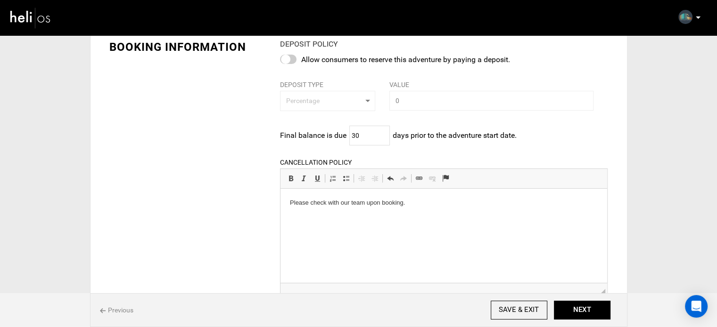
scroll to position [35, 0]
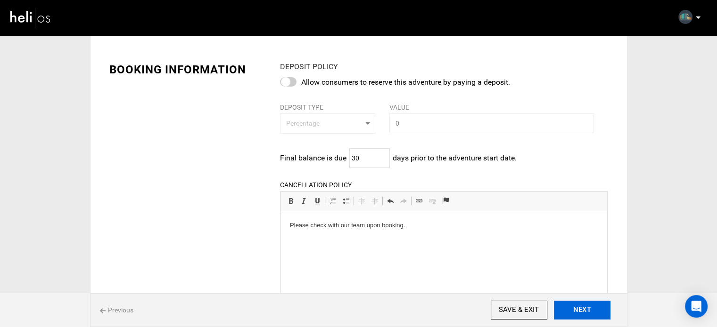
click at [579, 310] on button "NEXT" at bounding box center [582, 310] width 57 height 19
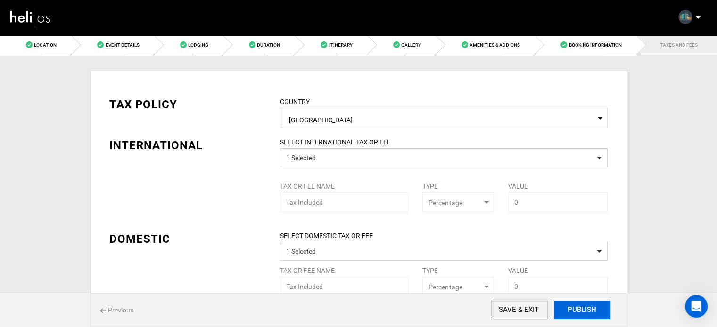
click at [579, 310] on button "PUBLISH" at bounding box center [582, 310] width 57 height 19
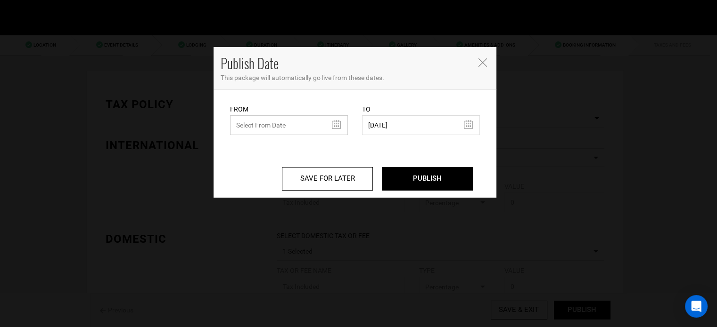
click at [301, 125] on input "text" at bounding box center [289, 125] width 118 height 20
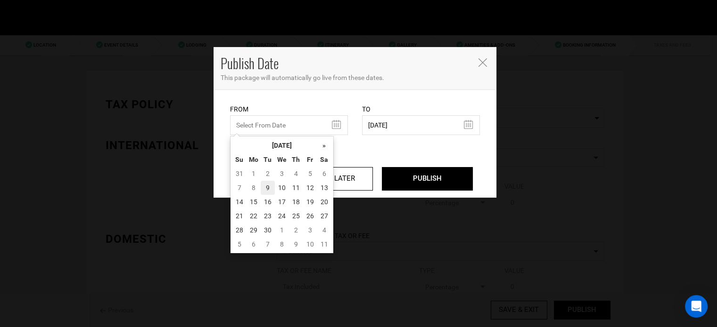
click at [262, 188] on td "9" at bounding box center [268, 188] width 14 height 14
type input "[DATE]"
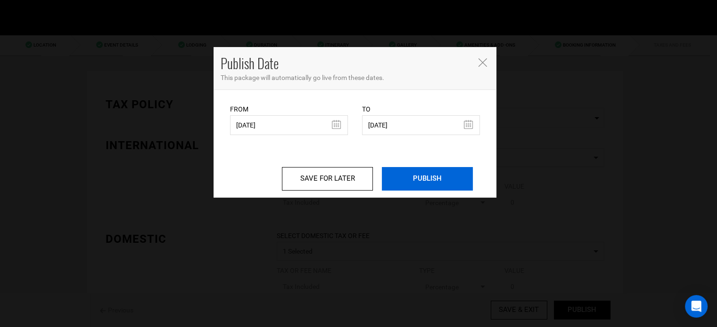
click at [426, 169] on input "PUBLISH" at bounding box center [427, 179] width 91 height 24
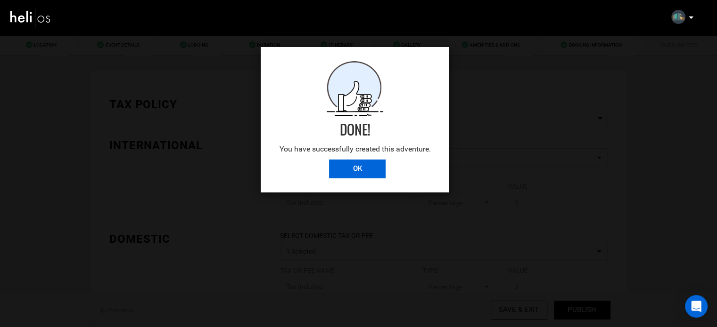
click at [371, 172] on input "OK" at bounding box center [357, 169] width 57 height 19
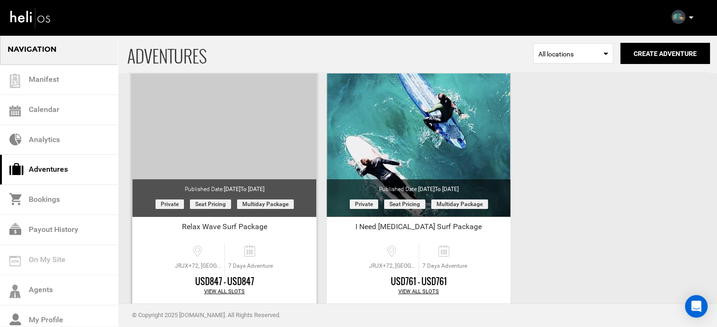
scroll to position [117, 0]
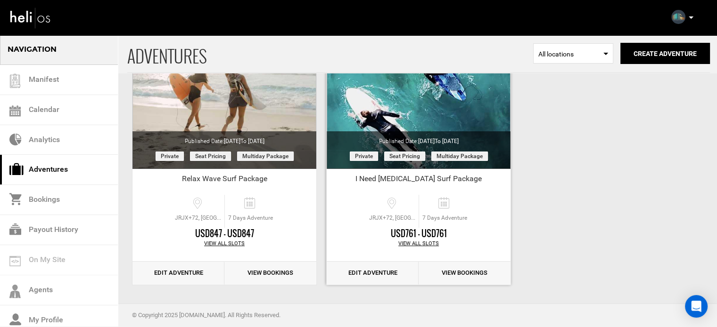
click at [401, 277] on link "Edit Adventure" at bounding box center [373, 273] width 92 height 23
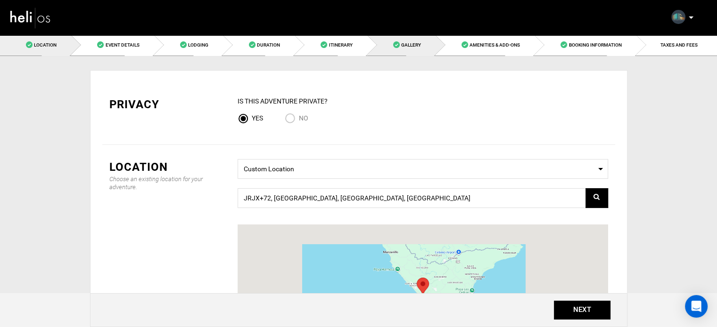
click at [421, 54] on link "Gallery" at bounding box center [401, 44] width 68 height 21
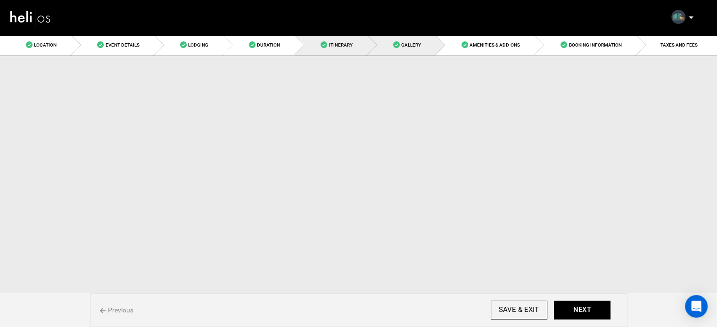
click at [349, 49] on link "Itinerary" at bounding box center [330, 44] width 72 height 21
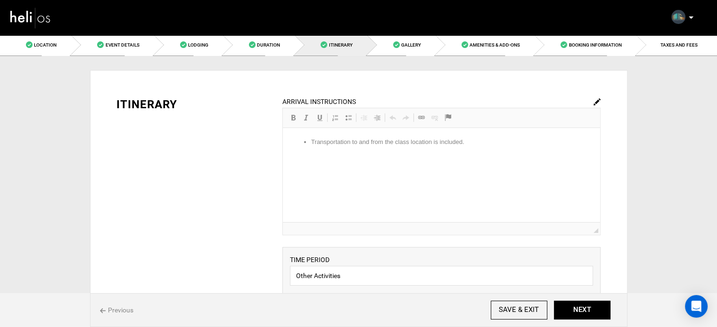
click at [597, 101] on img at bounding box center [596, 101] width 7 height 7
click at [499, 144] on ul "Transportation to and from the class location is included." at bounding box center [441, 152] width 298 height 29
click at [507, 310] on input "SAVE & EXIT" at bounding box center [519, 310] width 57 height 19
